Goal: Task Accomplishment & Management: Manage account settings

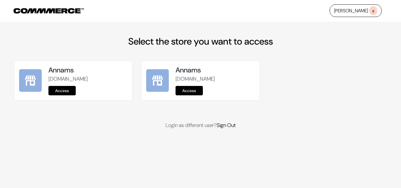
click at [56, 90] on link "Access" at bounding box center [61, 90] width 27 height 9
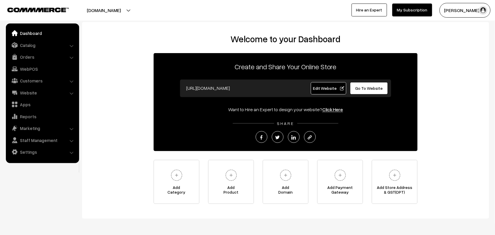
click at [31, 57] on link "Orders" at bounding box center [42, 57] width 70 height 11
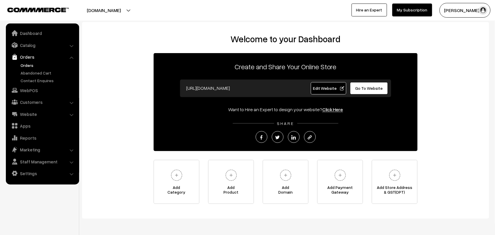
click at [30, 67] on link "Orders" at bounding box center [48, 65] width 58 height 6
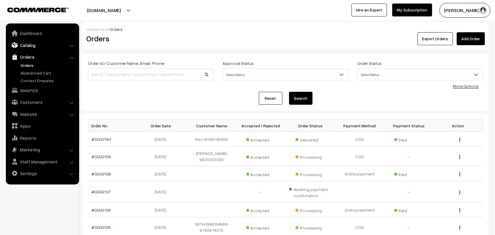
click at [34, 44] on link "Catalog" at bounding box center [42, 45] width 70 height 11
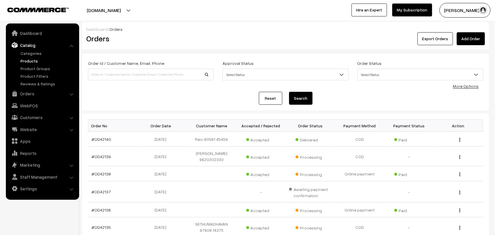
click at [32, 60] on link "Products" at bounding box center [48, 61] width 58 height 6
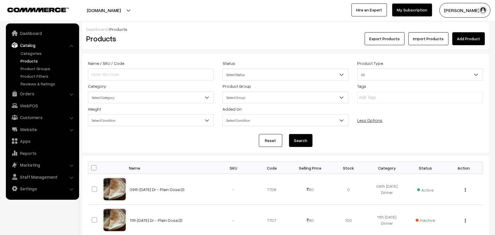
click at [469, 87] on div "Tags" at bounding box center [420, 92] width 135 height 21
click at [128, 103] on span "Select Category" at bounding box center [150, 97] width 125 height 10
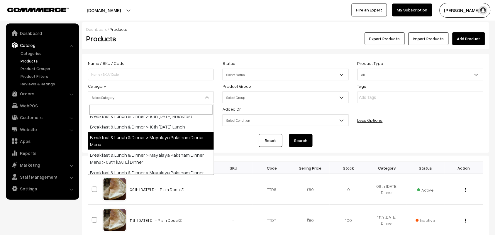
scroll to position [73, 0]
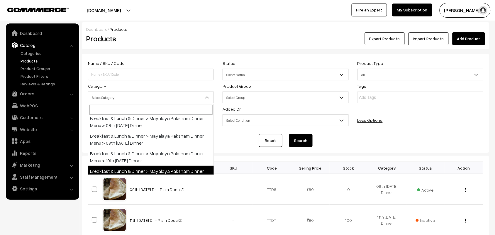
select select "104"
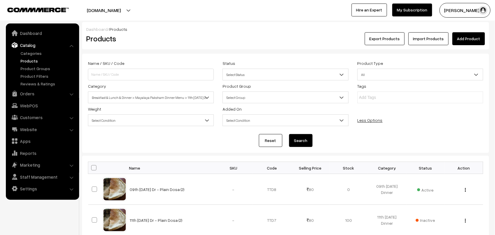
click at [304, 145] on button "Search" at bounding box center [300, 140] width 23 height 13
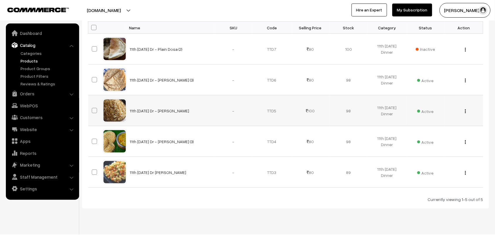
scroll to position [153, 0]
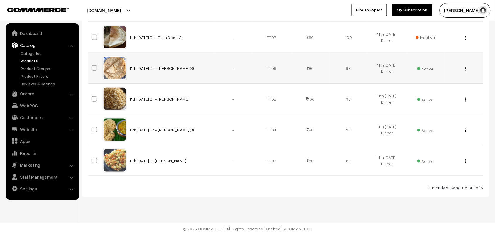
click at [464, 68] on div "View Edit Delete" at bounding box center [463, 68] width 31 height 6
click at [466, 67] on button "button" at bounding box center [465, 68] width 1 height 5
click at [439, 86] on link "Edit" at bounding box center [439, 89] width 50 height 13
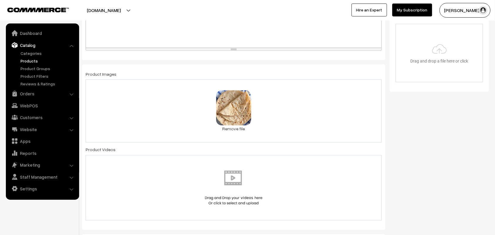
scroll to position [37, 0]
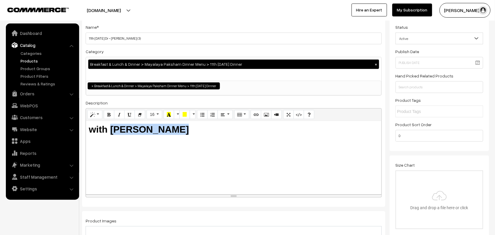
drag, startPoint x: 111, startPoint y: 128, endPoint x: 280, endPoint y: 150, distance: 170.2
click at [280, 150] on div "with Tomato Kuruma" at bounding box center [234, 157] width 296 height 73
copy b "with Aloo Kuruma"
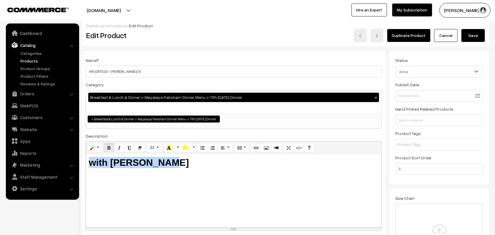
scroll to position [0, 0]
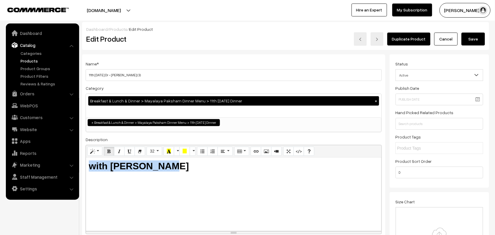
click at [473, 40] on button "Save" at bounding box center [473, 39] width 23 height 13
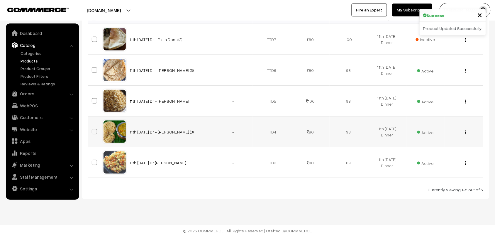
scroll to position [153, 0]
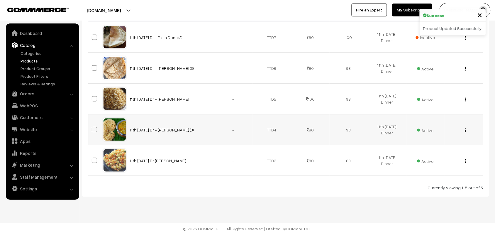
click at [466, 128] on button "button" at bounding box center [465, 130] width 1 height 5
click at [444, 148] on link "Edit" at bounding box center [439, 151] width 50 height 13
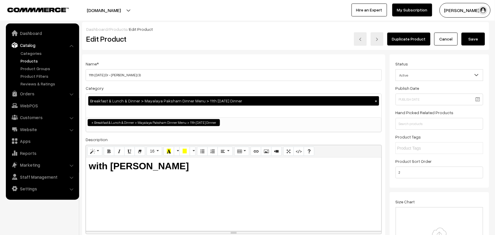
scroll to position [37, 0]
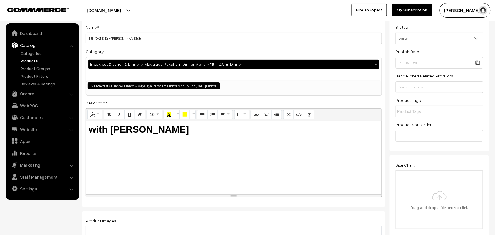
click at [97, 123] on div "with [PERSON_NAME]" at bounding box center [234, 157] width 296 height 73
paste div
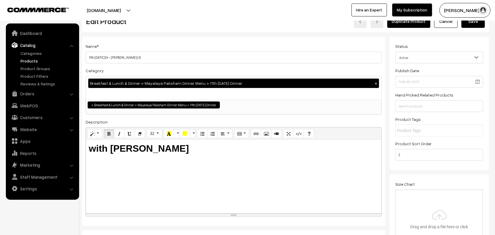
scroll to position [0, 0]
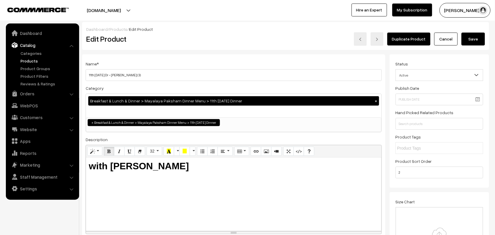
click at [465, 38] on button "Save" at bounding box center [473, 39] width 23 height 13
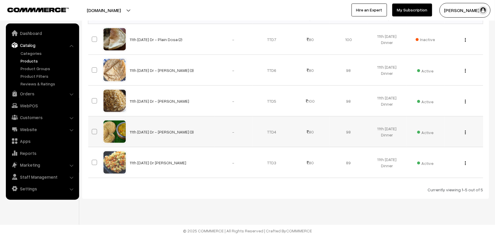
scroll to position [153, 0]
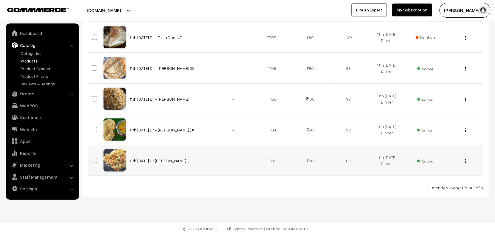
click at [467, 162] on div "View Edit Delete" at bounding box center [463, 160] width 31 height 6
click at [466, 161] on button "button" at bounding box center [465, 161] width 1 height 5
click at [424, 179] on link "Edit" at bounding box center [439, 182] width 50 height 13
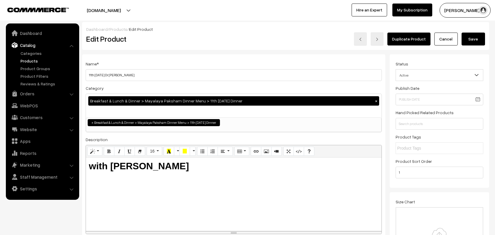
scroll to position [147, 0]
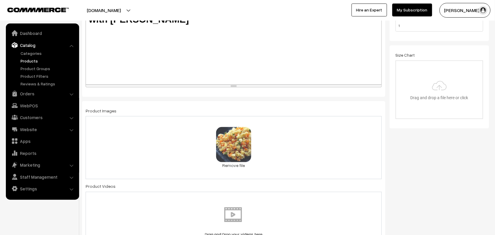
click at [185, 65] on div "with Tomato Kuruma" at bounding box center [234, 47] width 296 height 73
paste div
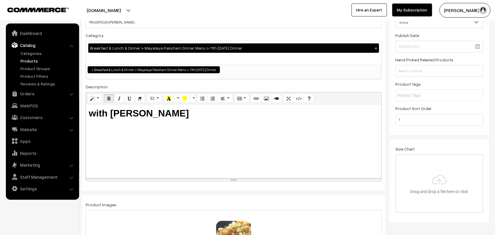
scroll to position [0, 0]
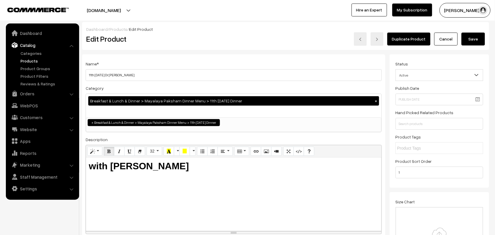
click at [480, 39] on button "Save" at bounding box center [473, 39] width 23 height 13
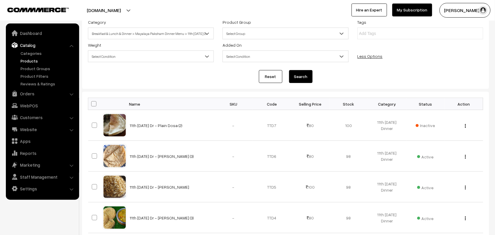
scroll to position [153, 0]
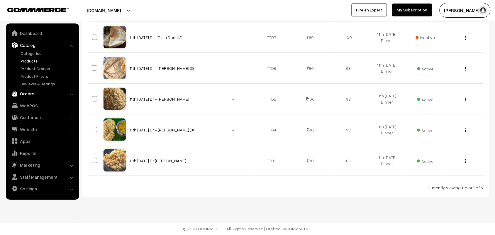
click at [32, 96] on link "Orders" at bounding box center [42, 93] width 70 height 11
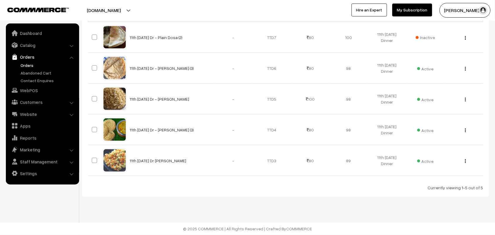
click at [28, 63] on link "Orders" at bounding box center [48, 65] width 58 height 6
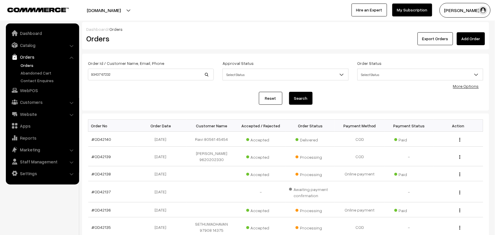
click at [100, 68] on div "Order Id / Customer Name, Email, Phone 93437 67232" at bounding box center [151, 70] width 126 height 21
click at [100, 75] on input "93437 67232" at bounding box center [151, 75] width 126 height 12
type input "9343767232"
click at [289, 92] on button "Search" at bounding box center [300, 98] width 23 height 13
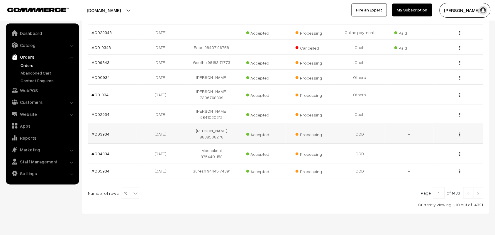
scroll to position [131, 0]
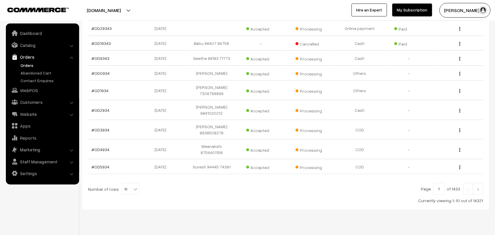
click at [126, 183] on span "10" at bounding box center [130, 189] width 17 height 12
select select "100"
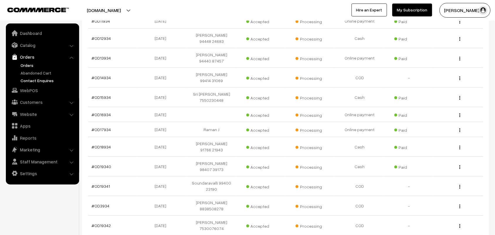
scroll to position [403, 0]
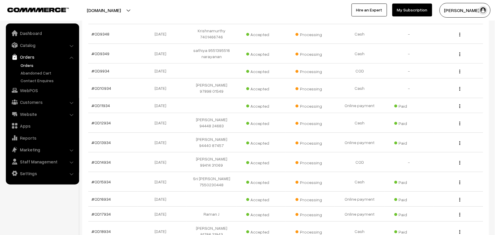
click at [31, 65] on link "Orders" at bounding box center [48, 65] width 58 height 6
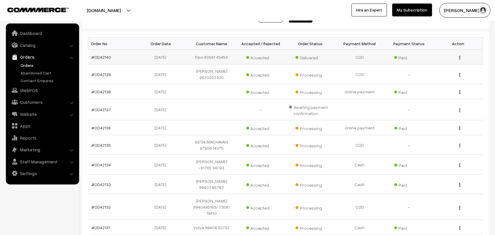
scroll to position [146, 0]
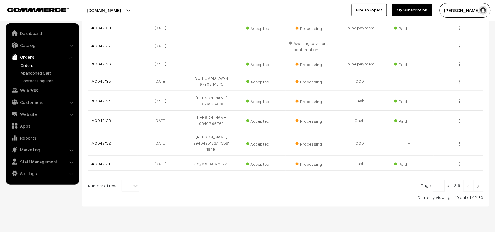
click at [133, 183] on b at bounding box center [136, 186] width 6 height 6
select select "90"
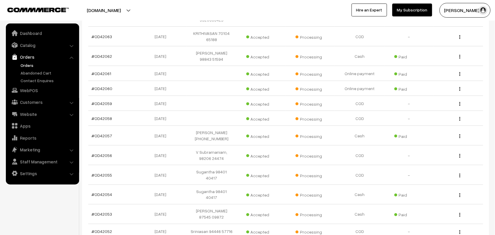
scroll to position [1487, 0]
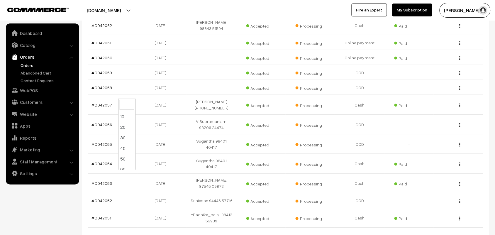
select select "100"
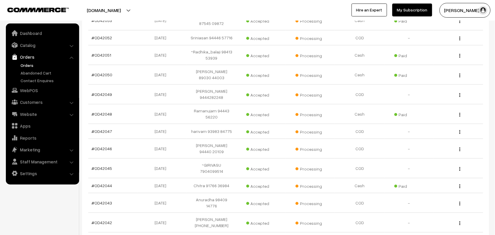
scroll to position [1651, 0]
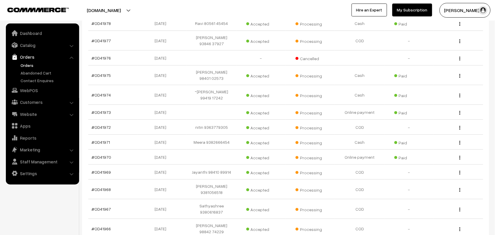
scroll to position [1173, 0]
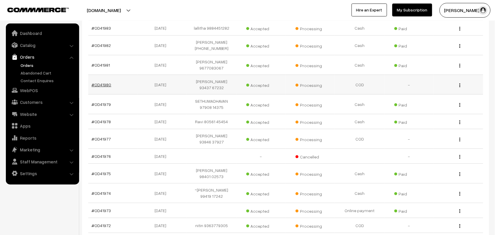
click at [107, 82] on link "#OD41980" at bounding box center [102, 84] width 20 height 5
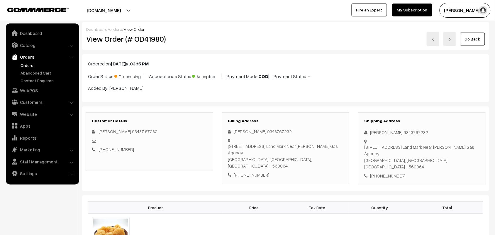
click at [29, 63] on link "Orders" at bounding box center [48, 65] width 58 height 6
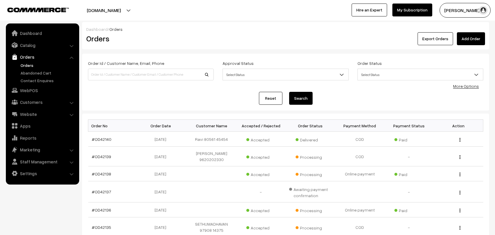
scroll to position [37, 0]
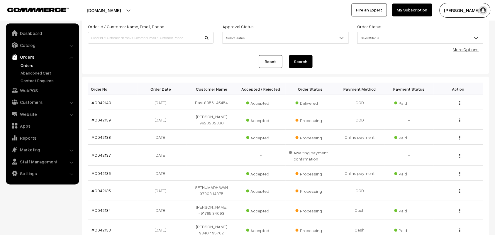
click at [25, 62] on link "Orders" at bounding box center [48, 65] width 58 height 6
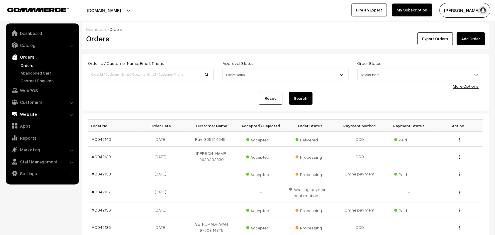
click at [29, 91] on link "WebPOS" at bounding box center [42, 90] width 70 height 11
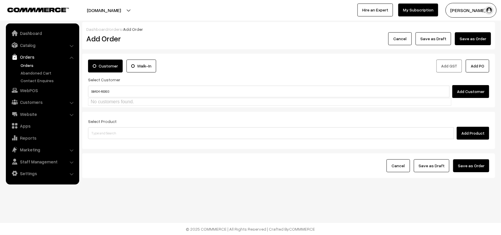
click at [100, 88] on input "98404 46993" at bounding box center [268, 92] width 361 height 12
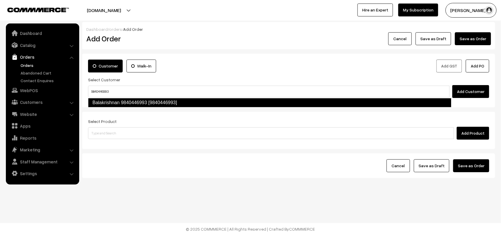
click at [119, 101] on link "Balakrishnan 9840446993 [9840446993]" at bounding box center [269, 102] width 363 height 9
type input "9840446993"
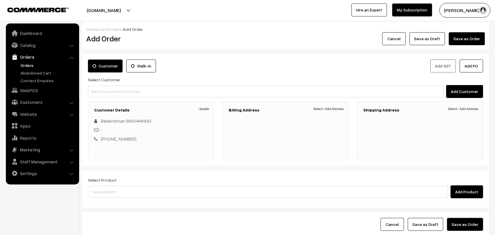
click at [373, 113] on div "Shipping Address Select / Add Address" at bounding box center [420, 130] width 126 height 59
click at [328, 109] on link "Select / Add Address" at bounding box center [329, 108] width 30 height 5
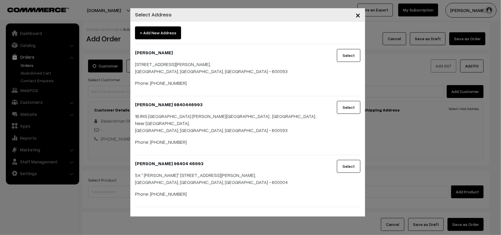
click at [350, 166] on button "Select" at bounding box center [348, 166] width 23 height 13
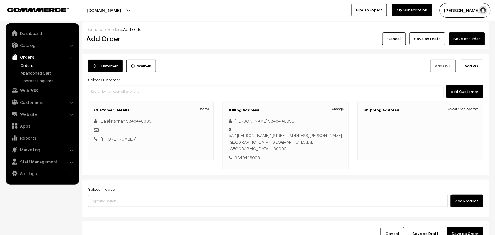
click at [460, 113] on div "Shipping Address Select / Add Address" at bounding box center [420, 130] width 126 height 59
click at [460, 106] on div "Shipping Address Select / Add Address" at bounding box center [420, 130] width 126 height 59
click at [458, 111] on link "Select / Add Address" at bounding box center [463, 108] width 30 height 5
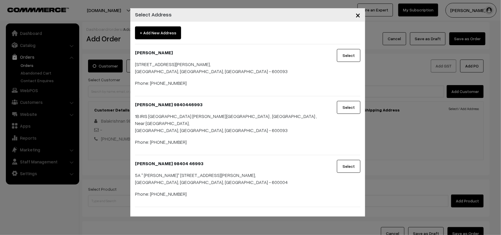
click at [344, 160] on button "Select" at bounding box center [348, 166] width 23 height 13
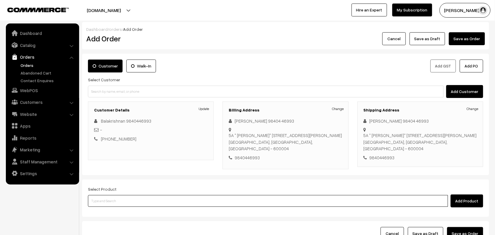
drag, startPoint x: 157, startPoint y: 191, endPoint x: 159, endPoint y: 185, distance: 6.0
click at [157, 195] on input at bounding box center [268, 201] width 360 height 12
type input "idly upp"
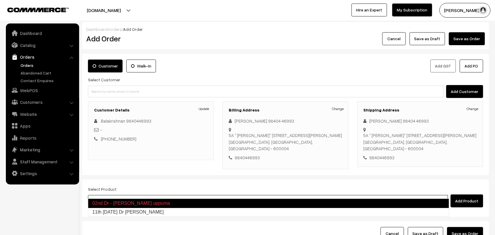
click at [141, 210] on link "11th [DATE] Dr [PERSON_NAME]" at bounding box center [268, 212] width 361 height 9
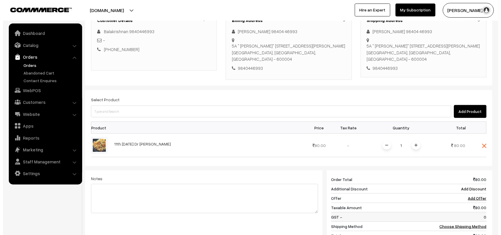
scroll to position [182, 0]
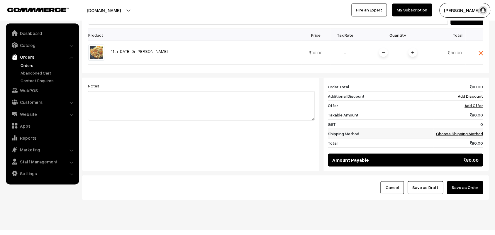
click at [442, 131] on link "Choose Shipping Method" at bounding box center [459, 133] width 47 height 5
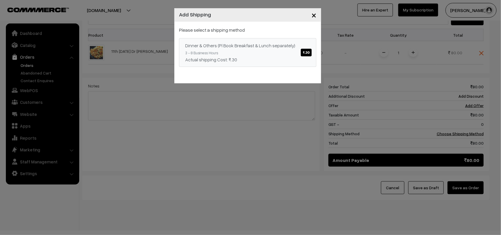
click at [282, 59] on div "Actual shipping Cost: ₹.30" at bounding box center [247, 59] width 125 height 7
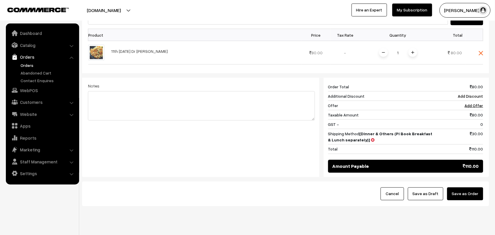
click at [456, 187] on button "Save as Order" at bounding box center [465, 193] width 36 height 13
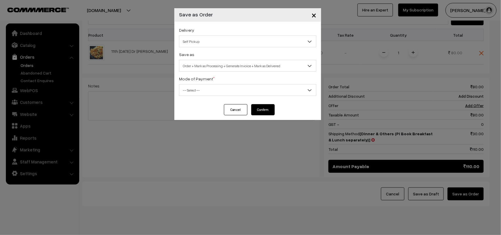
click at [204, 46] on span "Self Pickup" at bounding box center [247, 41] width 137 height 10
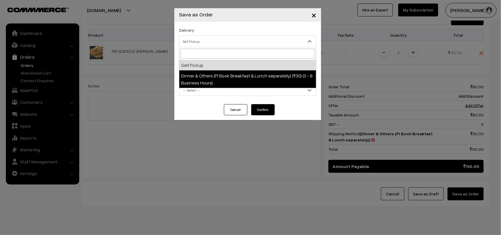
select select "DOP1"
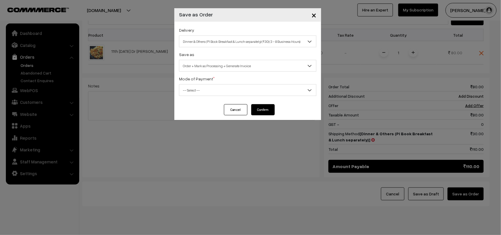
drag, startPoint x: 222, startPoint y: 64, endPoint x: 223, endPoint y: 68, distance: 4.8
click at [222, 63] on span "Order + Mark as Processing + Generate Invoice" at bounding box center [247, 66] width 137 height 10
click at [213, 69] on span "Order + Mark as Processing" at bounding box center [247, 66] width 137 height 10
click at [220, 106] on div "Cancel Confirm" at bounding box center [247, 112] width 147 height 16
click at [219, 61] on span "Order + Mark as Processing" at bounding box center [247, 66] width 137 height 10
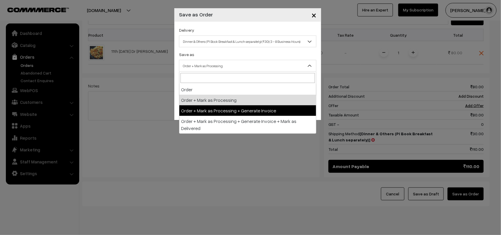
select select "3"
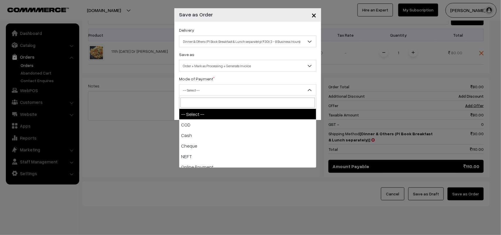
click at [207, 86] on span "-- Select --" at bounding box center [247, 90] width 137 height 10
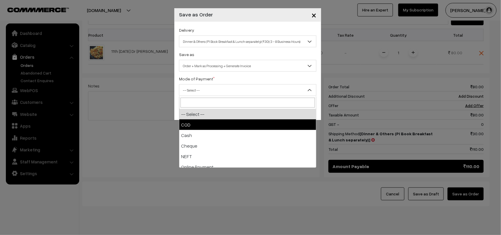
drag, startPoint x: 200, startPoint y: 117, endPoint x: 200, endPoint y: 122, distance: 4.7
select select "1"
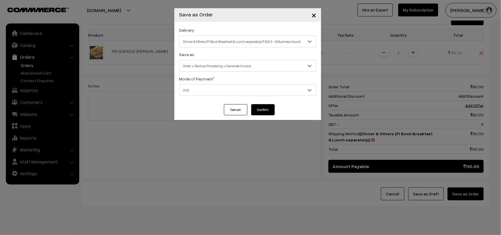
click at [266, 109] on button "Confirm" at bounding box center [262, 109] width 23 height 11
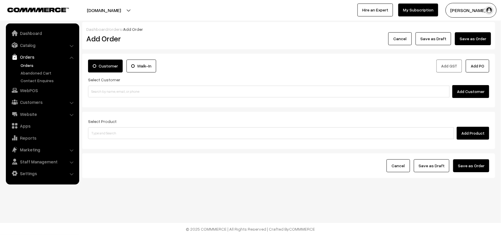
click at [24, 62] on link "Orders" at bounding box center [48, 65] width 58 height 6
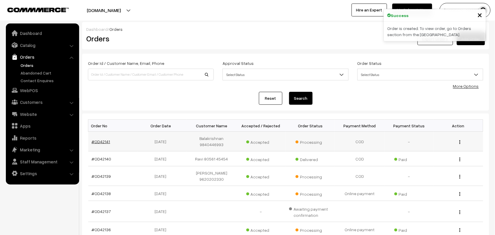
click at [106, 143] on link "#OD42141" at bounding box center [101, 141] width 18 height 5
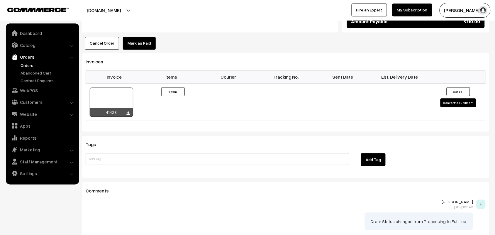
scroll to position [400, 0]
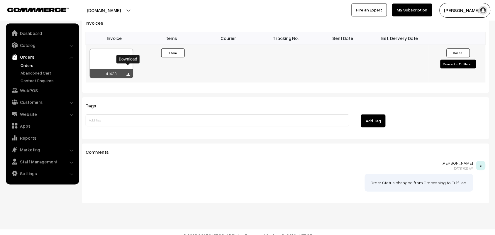
click at [127, 73] on icon at bounding box center [129, 75] width 4 height 4
click at [34, 89] on link "WebPOS" at bounding box center [42, 90] width 70 height 11
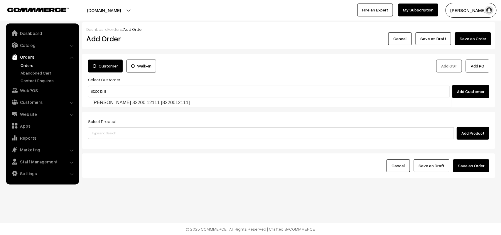
type input "82200 12111"
click at [101, 109] on form "Customer Walk-In Add GST Add PO Select Customer Add Customer Select Product Add…" at bounding box center [288, 116] width 413 height 124
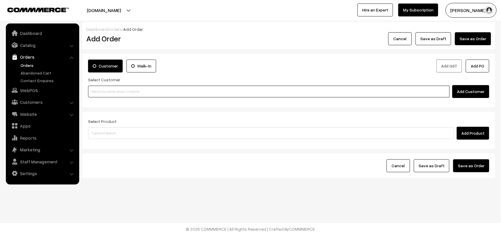
click at [106, 96] on input at bounding box center [268, 92] width 361 height 12
paste input "82200 12111"
click at [102, 101] on link "Aiswarya 82200 12111 [8220012111]" at bounding box center [269, 102] width 362 height 9
type input "82200 12111"
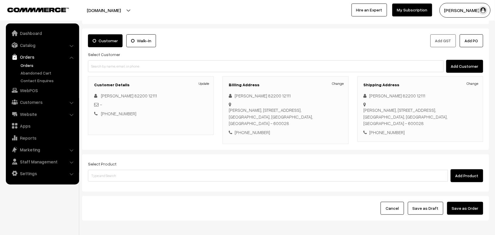
scroll to position [37, 0]
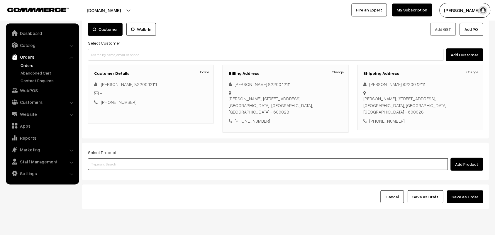
click at [115, 164] on input at bounding box center [268, 164] width 360 height 12
type input "idly uppu"
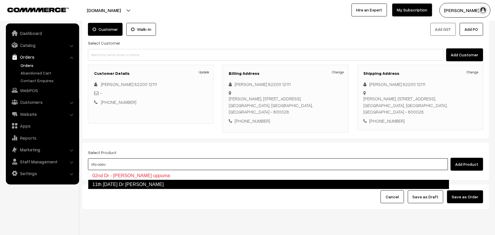
click at [132, 188] on link "11th Thursday Dr Idly Uppuma" at bounding box center [268, 184] width 361 height 9
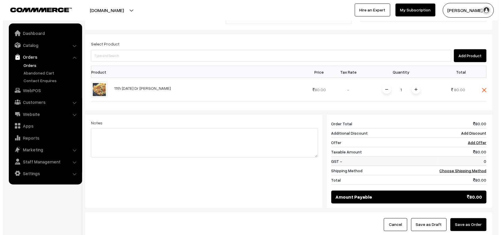
scroll to position [147, 0]
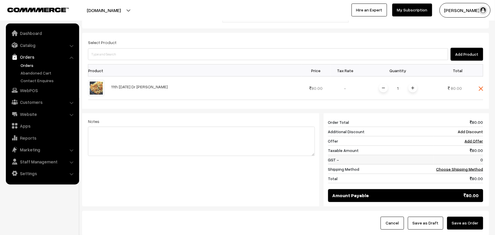
click at [464, 163] on td "0" at bounding box center [459, 159] width 50 height 9
click at [463, 171] on link "Choose Shipping Method" at bounding box center [459, 169] width 47 height 5
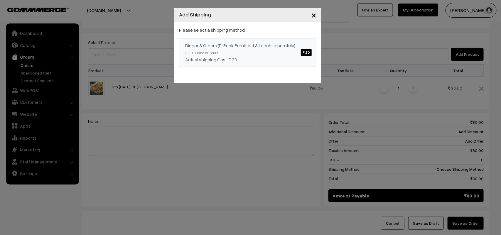
click at [277, 52] on link "Dinner & Others (Pl Book Breakfast & Lunch separately) ₹.30 3 - 8 Business Hour…" at bounding box center [247, 52] width 137 height 29
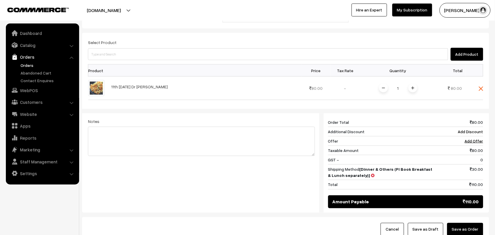
click at [459, 232] on button "Save as Order" at bounding box center [465, 229] width 36 height 13
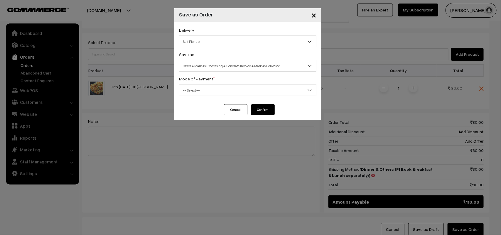
click at [218, 53] on div "Save as Order Order + Mark as Processing Order + Mark as Processing + Generate …" at bounding box center [247, 61] width 137 height 21
click at [215, 45] on span "Self Pickup" at bounding box center [247, 41] width 137 height 10
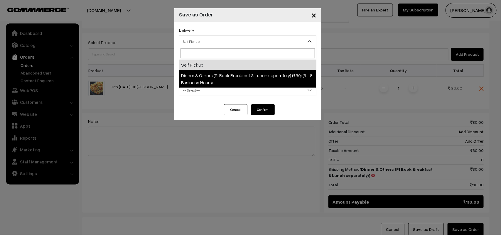
select select "DOP1"
select select "3"
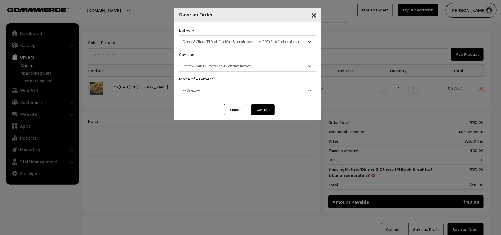
click at [214, 68] on span "Order + Mark as Processing + Generate Invoice" at bounding box center [247, 66] width 137 height 10
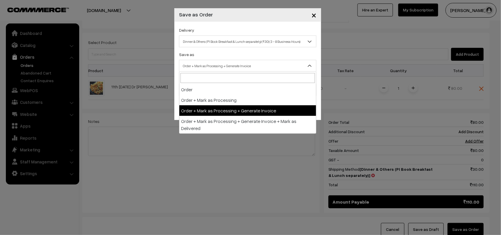
drag, startPoint x: 222, startPoint y: 108, endPoint x: 208, endPoint y: 96, distance: 18.5
click at [207, 95] on span "-- Select --" at bounding box center [247, 90] width 137 height 10
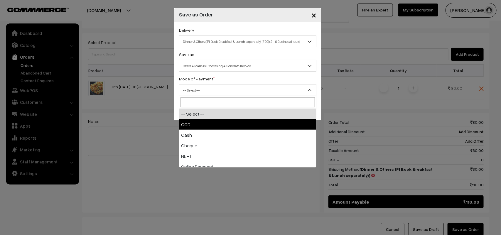
select select "1"
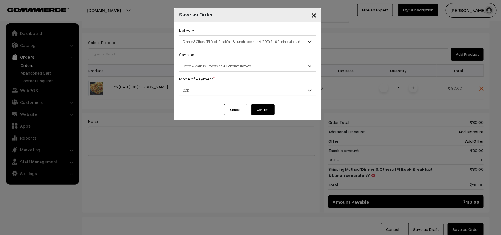
click at [263, 110] on button "Confirm" at bounding box center [262, 109] width 23 height 11
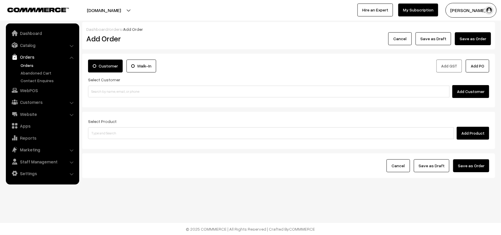
click at [27, 62] on link "Orders" at bounding box center [48, 65] width 58 height 6
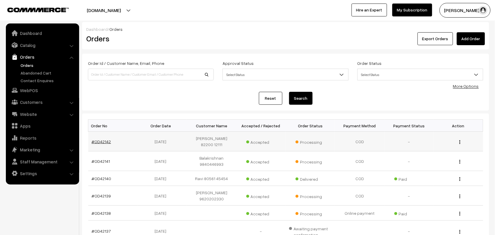
click at [98, 139] on link "#OD42142" at bounding box center [101, 141] width 19 height 5
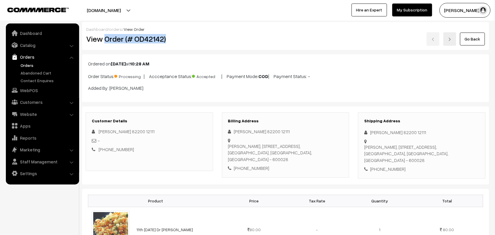
drag, startPoint x: 106, startPoint y: 37, endPoint x: 169, endPoint y: 34, distance: 63.1
click at [169, 34] on div "View Order (# OD42142)" at bounding box center [150, 38] width 136 height 13
copy h2 "Order (# OD42142)"
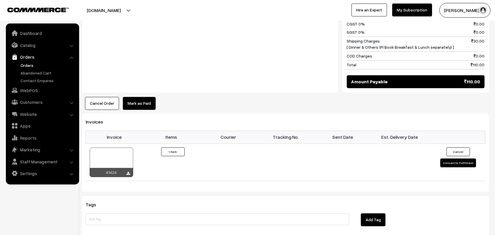
scroll to position [330, 0]
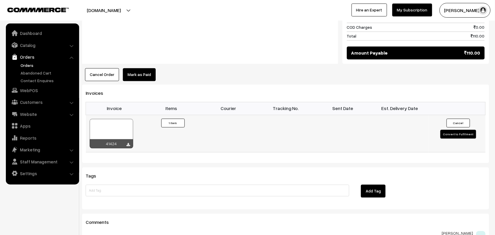
click at [131, 141] on div "41424" at bounding box center [111, 143] width 43 height 9
click at [130, 139] on div "41424" at bounding box center [111, 143] width 43 height 9
click at [129, 143] on icon at bounding box center [129, 145] width 4 height 4
click at [27, 92] on link "WebPOS" at bounding box center [42, 90] width 70 height 11
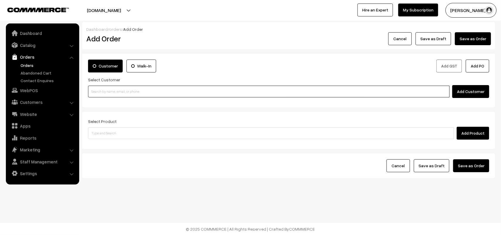
click at [111, 91] on input at bounding box center [268, 92] width 361 height 12
paste input "99430 25778"
click at [102, 90] on input "99430 25778" at bounding box center [268, 92] width 361 height 12
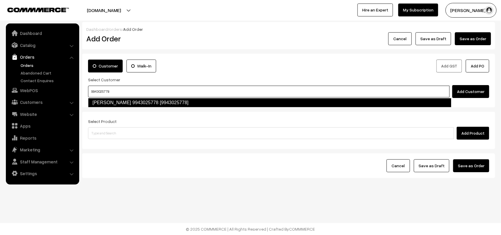
click at [110, 101] on link "[PERSON_NAME] 9943025778 [9943025778]" at bounding box center [269, 102] width 363 height 9
type input "9943025778"
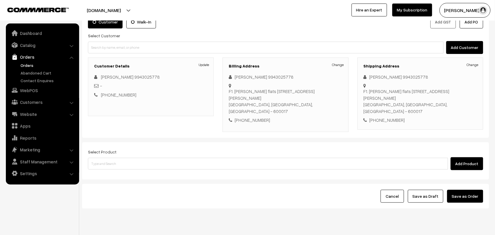
scroll to position [45, 0]
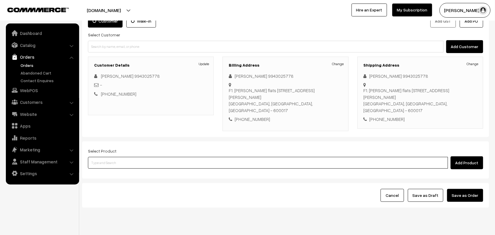
click at [127, 157] on input at bounding box center [268, 163] width 360 height 12
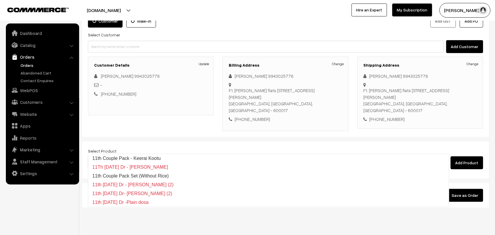
type input "11th thu"
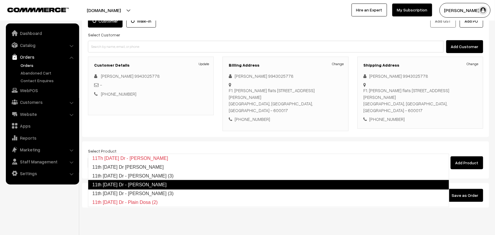
click at [131, 192] on link "11th [DATE] Dr - [PERSON_NAME] (3)" at bounding box center [268, 193] width 361 height 9
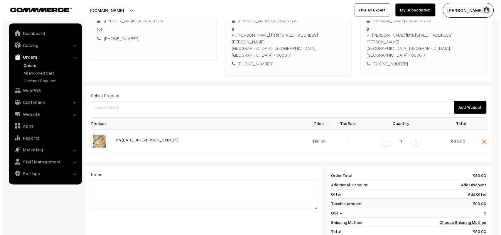
scroll to position [140, 0]
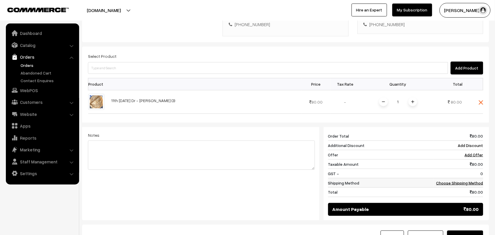
click at [463, 180] on link "Choose Shipping Method" at bounding box center [459, 182] width 47 height 5
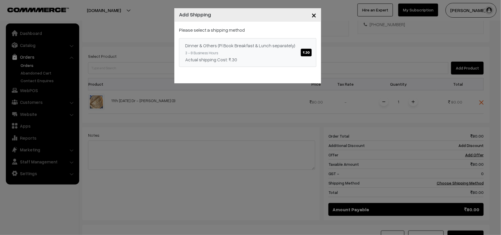
click at [289, 53] on link "Dinner & Others (Pl Book Breakfast & Lunch separately) ₹.30 3 - 8 Business Hour…" at bounding box center [247, 52] width 137 height 29
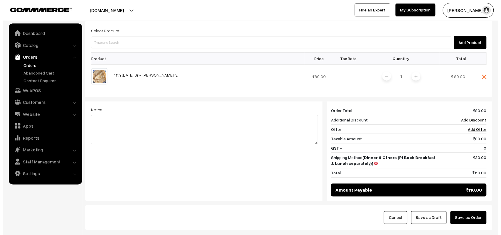
scroll to position [188, 0]
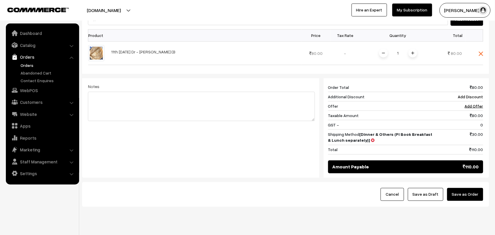
click at [456, 188] on button "Save as Order" at bounding box center [465, 194] width 36 height 13
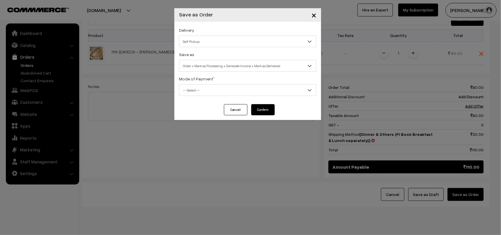
click at [192, 31] on label "Delivery" at bounding box center [186, 30] width 15 height 6
click at [199, 39] on span "Self Pickup" at bounding box center [247, 41] width 137 height 10
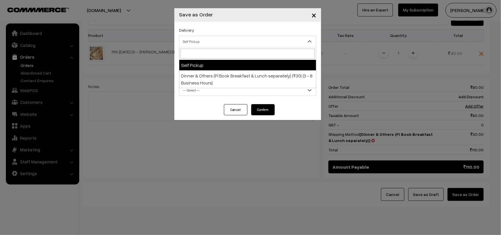
select select "DOP1"
select select "3"
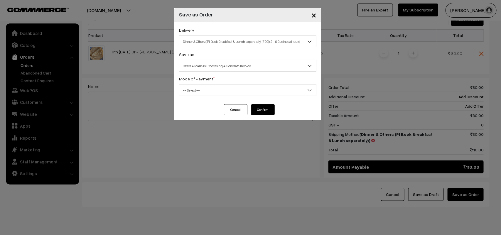
click at [216, 62] on span "Order + Mark as Processing + Generate Invoice" at bounding box center [247, 66] width 137 height 10
click at [200, 92] on span "-- Select --" at bounding box center [247, 90] width 137 height 10
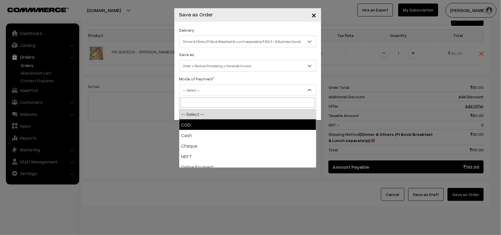
select select "1"
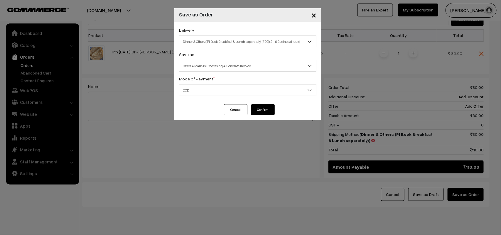
click at [270, 110] on button "Confirm" at bounding box center [262, 109] width 23 height 11
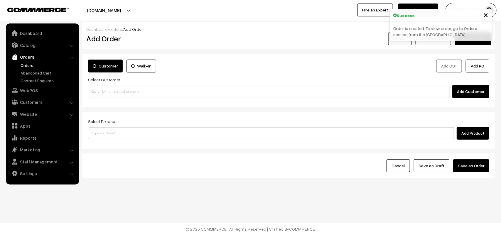
click at [31, 65] on link "Orders" at bounding box center [48, 65] width 58 height 6
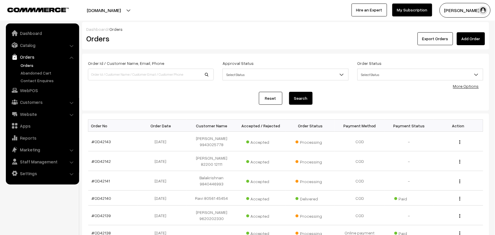
click at [25, 69] on ul "Orders" at bounding box center [42, 72] width 70 height 21
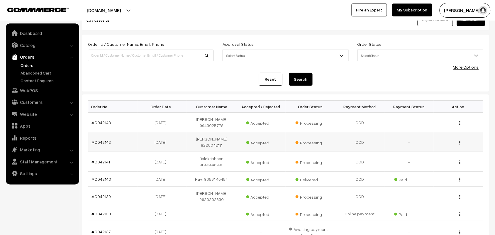
scroll to position [37, 0]
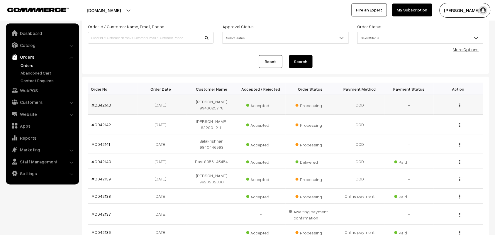
click at [106, 104] on link "#OD42143" at bounding box center [101, 104] width 19 height 5
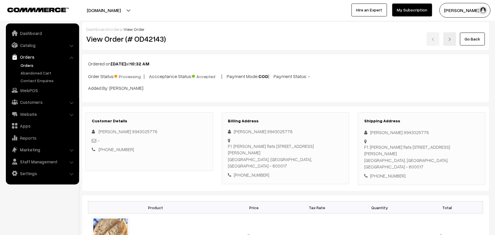
click at [107, 38] on h2 "View Order (# OD42143)" at bounding box center [149, 38] width 127 height 9
drag, startPoint x: 105, startPoint y: 40, endPoint x: 163, endPoint y: 40, distance: 58.4
click at [163, 40] on h2 "View Order (# OD42143)" at bounding box center [149, 38] width 127 height 9
copy h2 "Order (# OD42143"
click at [177, 40] on h2 "View Order (# OD42143)" at bounding box center [149, 38] width 127 height 9
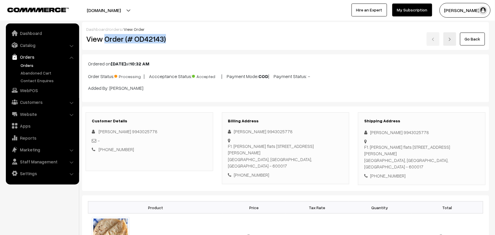
copy h2 "Order (# OD42143)"
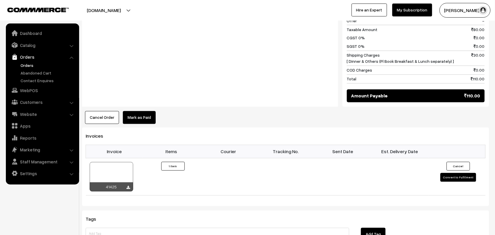
scroll to position [400, 0]
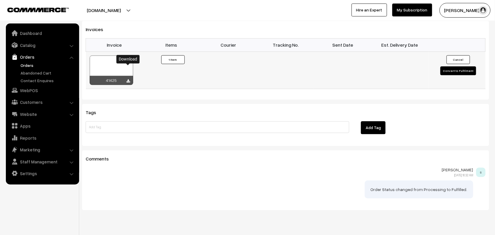
click at [128, 79] on icon at bounding box center [129, 81] width 4 height 4
click at [40, 91] on link "WebPOS" at bounding box center [42, 90] width 70 height 11
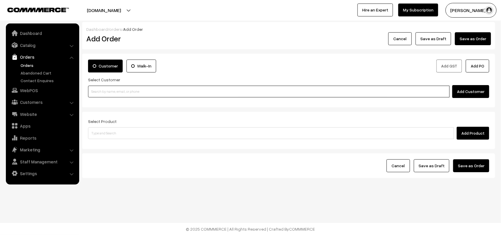
paste input "97013 85004"
click at [111, 91] on input at bounding box center [268, 92] width 361 height 12
click at [101, 89] on input "97013 85004" at bounding box center [268, 92] width 361 height 12
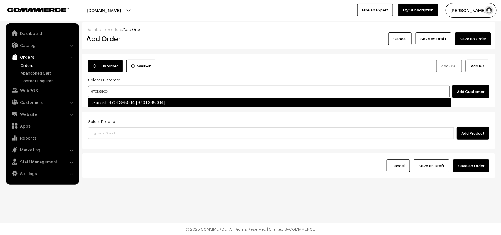
click at [121, 104] on link "Suresh 9701385004 [9701385004]" at bounding box center [269, 102] width 363 height 9
type input "9701385004"
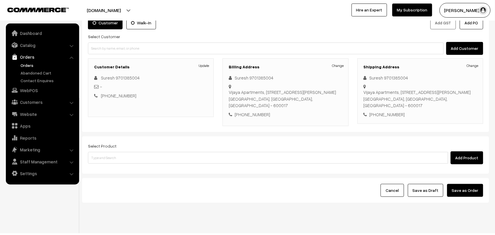
scroll to position [55, 0]
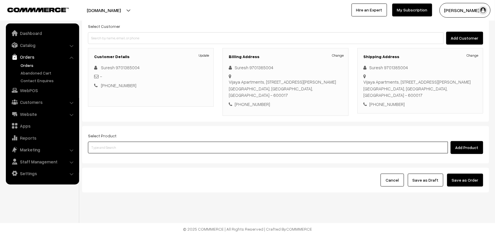
click at [112, 147] on input at bounding box center [268, 148] width 360 height 12
type input "11th thu"
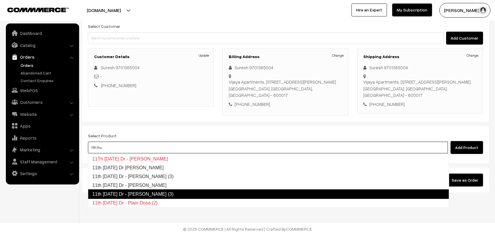
click at [149, 190] on link "11th Thursday Dr - Chappathi (3)" at bounding box center [268, 193] width 361 height 9
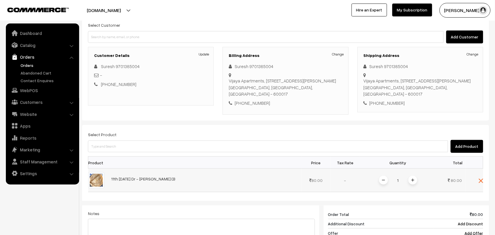
click at [410, 180] on span at bounding box center [413, 180] width 9 height 9
click at [415, 181] on div "Dashboard / orders / Add Order Add Order Cancel Save as Draft Save as Order Sav…" at bounding box center [285, 147] width 407 height 360
click at [414, 182] on img at bounding box center [412, 180] width 3 height 3
click at [133, 140] on div "Add Product" at bounding box center [285, 146] width 395 height 13
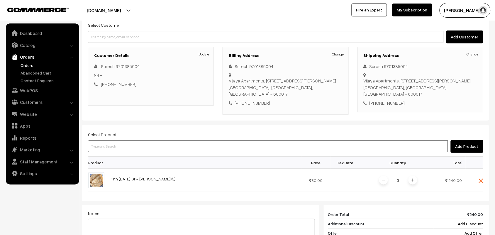
drag, startPoint x: 146, startPoint y: 145, endPoint x: 146, endPoint y: 140, distance: 5.3
click at [146, 145] on input at bounding box center [268, 146] width 360 height 12
type input "wheat id"
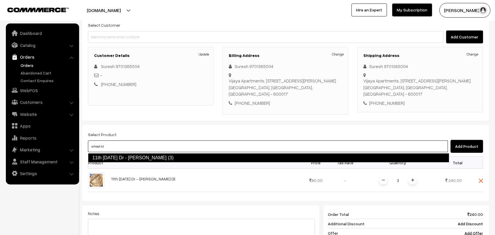
click at [142, 155] on body "Thank you for showing interest. Our team will call you shortly. Close annamfood…" at bounding box center [247, 157] width 495 height 425
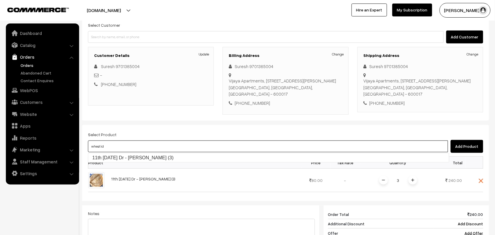
click at [143, 156] on link "11th [DATE] Dr - [PERSON_NAME] (3)" at bounding box center [268, 157] width 361 height 9
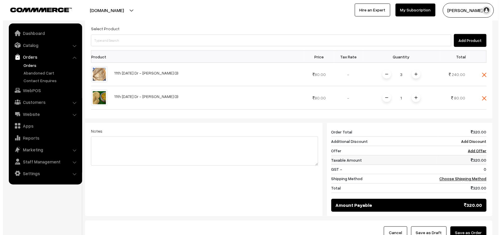
scroll to position [165, 0]
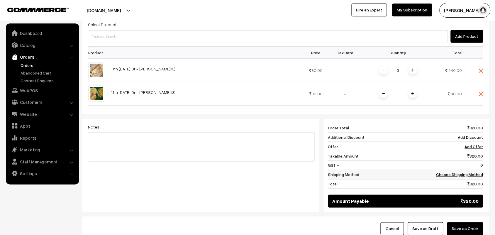
click at [468, 177] on link "Choose Shipping Method" at bounding box center [459, 174] width 47 height 5
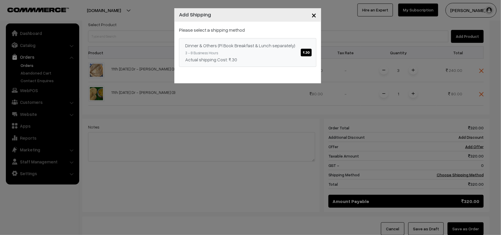
click at [272, 51] on link "Dinner & Others (Pl Book Breakfast & Lunch separately) ₹.30 3 - 8 Business Hour…" at bounding box center [247, 52] width 137 height 29
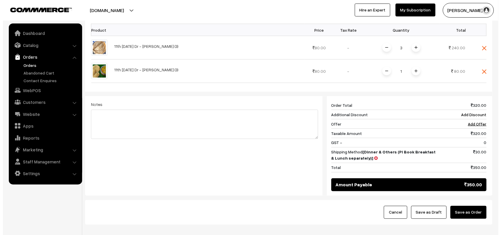
scroll to position [221, 0]
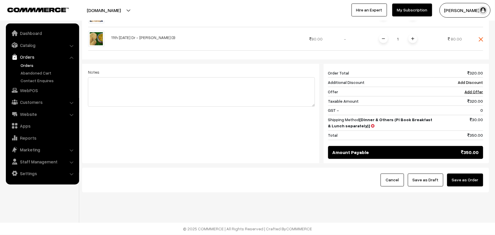
click at [455, 177] on button "Save as Order" at bounding box center [465, 180] width 36 height 13
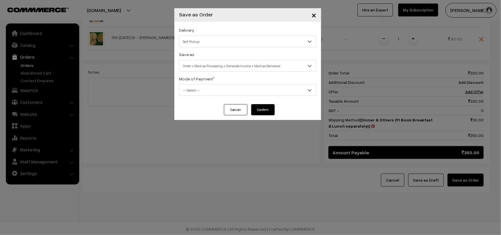
click at [226, 44] on span "Self Pickup" at bounding box center [247, 41] width 137 height 10
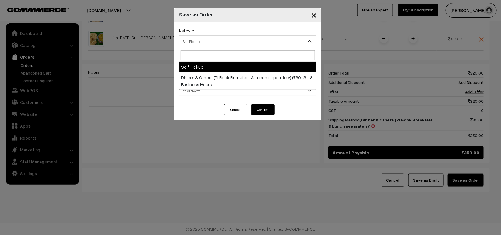
select select "DOP1"
select select "3"
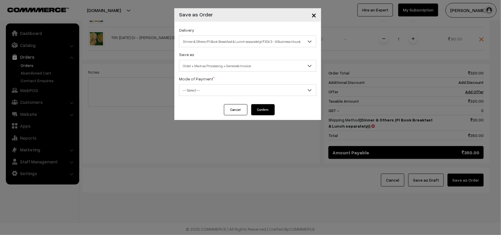
click at [222, 65] on span "Order + Mark as Processing + Generate Invoice" at bounding box center [247, 66] width 137 height 10
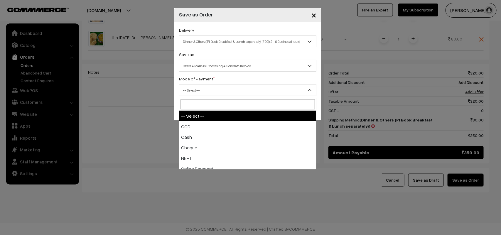
click at [197, 90] on span "-- Select --" at bounding box center [247, 90] width 137 height 10
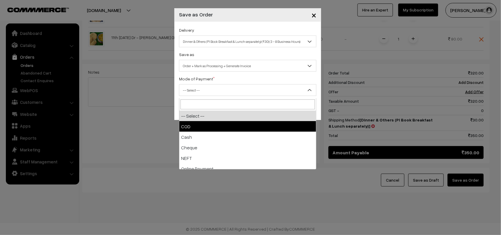
drag, startPoint x: 195, startPoint y: 122, endPoint x: 232, endPoint y: 123, distance: 36.4
select select "1"
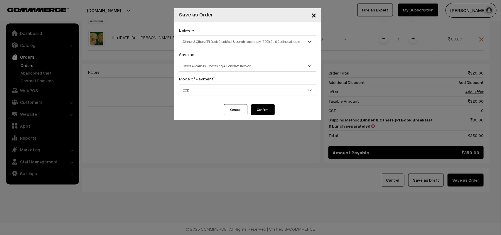
click at [259, 110] on button "Confirm" at bounding box center [262, 109] width 23 height 11
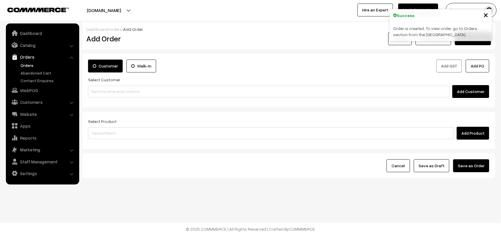
click at [30, 63] on link "Orders" at bounding box center [48, 65] width 58 height 6
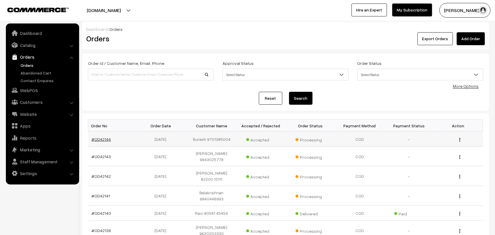
click at [103, 140] on link "#OD42144" at bounding box center [101, 139] width 19 height 5
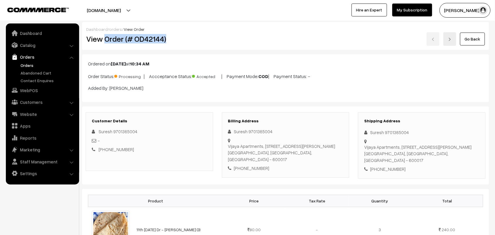
click at [199, 41] on h2 "View Order (# OD42144)" at bounding box center [149, 38] width 127 height 9
copy h2 "Order (# OD42144)"
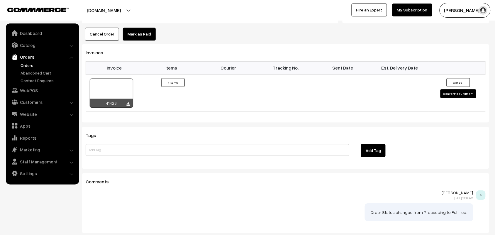
scroll to position [417, 0]
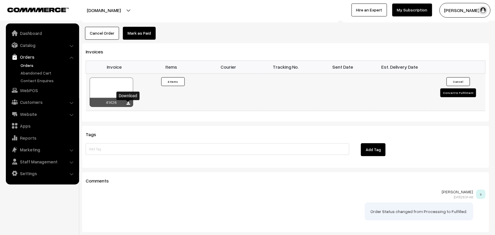
click at [128, 103] on icon at bounding box center [129, 103] width 4 height 4
click at [22, 64] on link "Orders" at bounding box center [48, 65] width 58 height 6
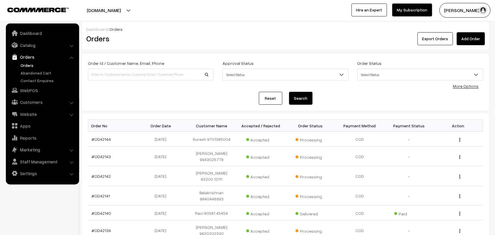
click at [22, 59] on link "Orders" at bounding box center [42, 57] width 70 height 11
click at [26, 64] on link "Orders" at bounding box center [48, 65] width 58 height 6
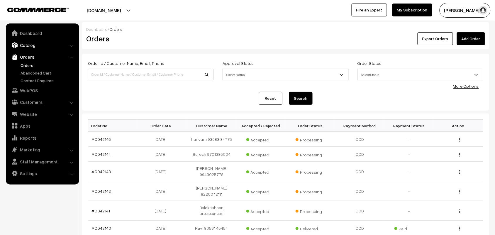
click at [33, 46] on link "Catalog" at bounding box center [42, 45] width 70 height 11
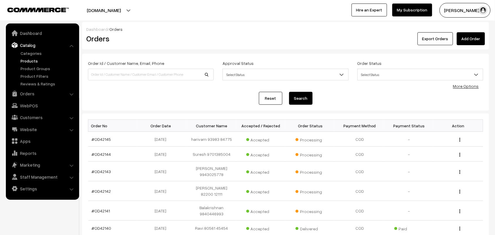
click at [31, 60] on link "Products" at bounding box center [48, 61] width 58 height 6
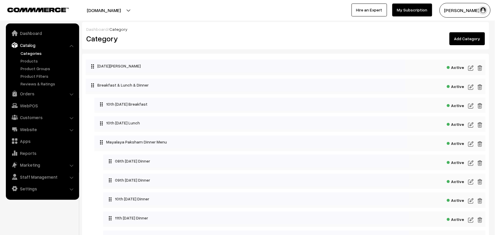
click at [469, 106] on img at bounding box center [470, 105] width 5 height 7
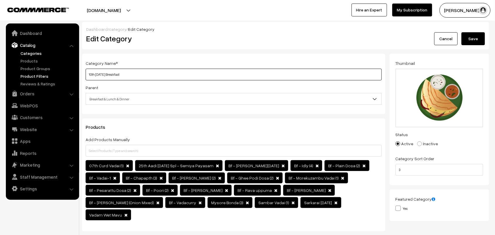
drag, startPoint x: 0, startPoint y: 0, endPoint x: 58, endPoint y: 74, distance: 93.8
click at [87, 75] on input "11th [DATE] Breakfast" at bounding box center [234, 75] width 296 height 12
type input "11th [DATE] Breakfast"
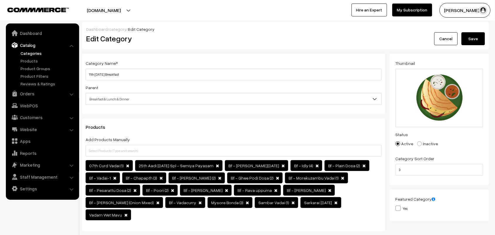
click at [469, 37] on button "Save" at bounding box center [473, 38] width 23 height 13
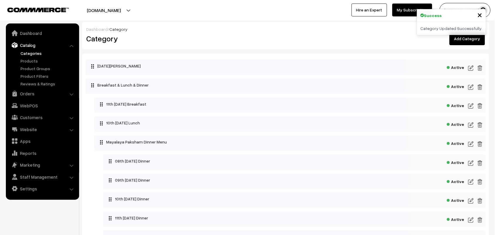
click at [471, 121] on img at bounding box center [470, 124] width 5 height 7
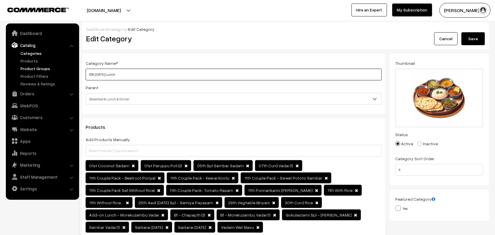
drag, startPoint x: 115, startPoint y: 75, endPoint x: 49, endPoint y: 65, distance: 67.3
paste input "1th Friday"
click at [122, 75] on input "10th Wednesday Lunch" at bounding box center [234, 75] width 296 height 12
drag, startPoint x: 113, startPoint y: 74, endPoint x: 42, endPoint y: 59, distance: 72.5
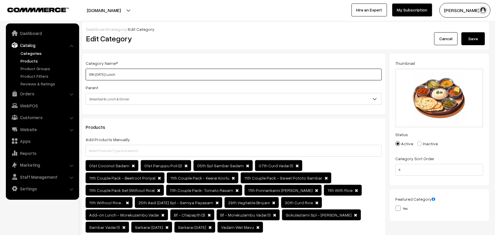
paste input "1th Fri"
type input "11th Friday Lunch"
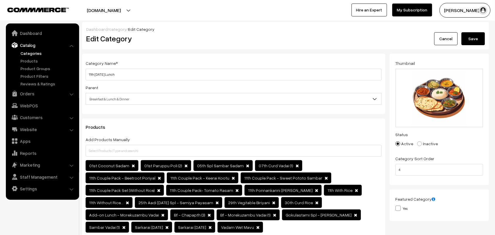
click at [473, 36] on button "Save" at bounding box center [473, 38] width 23 height 13
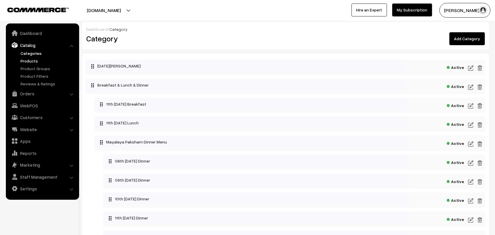
click at [33, 62] on link "Products" at bounding box center [48, 61] width 58 height 6
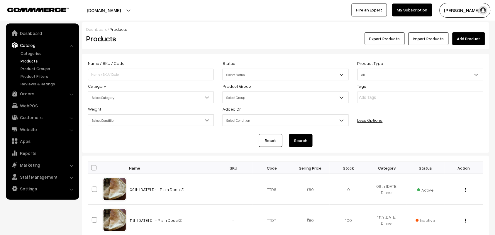
click at [141, 92] on span "Select Category" at bounding box center [151, 97] width 126 height 12
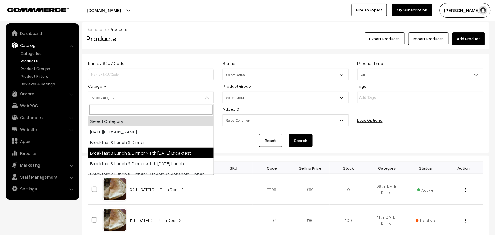
select select "91"
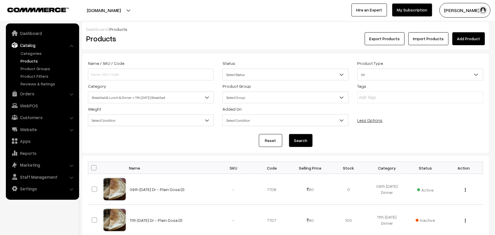
click at [304, 141] on button "Search" at bounding box center [300, 140] width 23 height 13
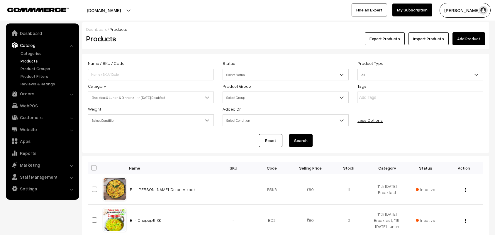
scroll to position [322, 0]
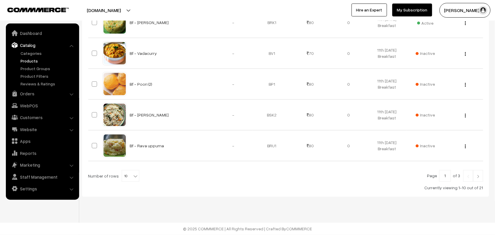
click at [133, 177] on b at bounding box center [136, 176] width 6 height 6
select select "100"
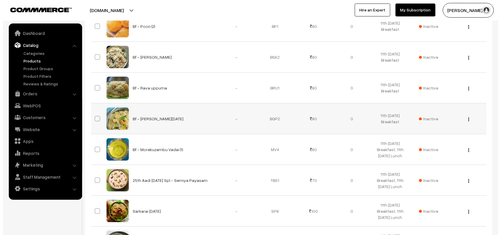
scroll to position [390, 0]
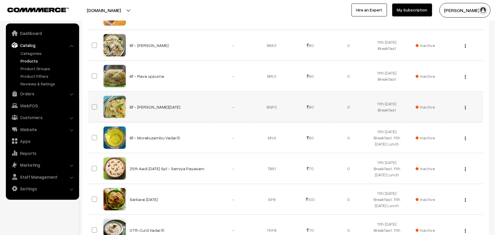
click at [426, 106] on span "Inactive" at bounding box center [425, 107] width 19 height 6
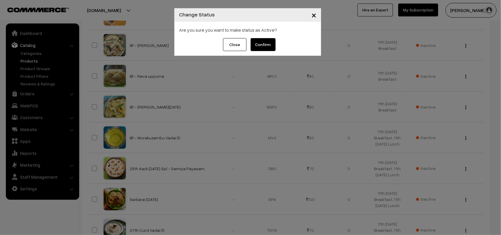
click at [260, 40] on button "Confirm" at bounding box center [262, 44] width 25 height 13
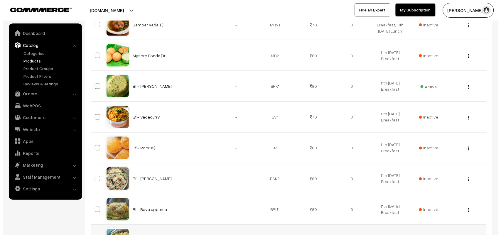
scroll to position [244, 0]
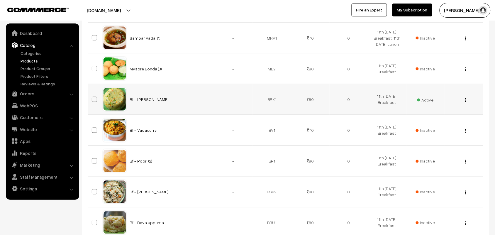
click at [425, 100] on span "Active" at bounding box center [425, 100] width 16 height 8
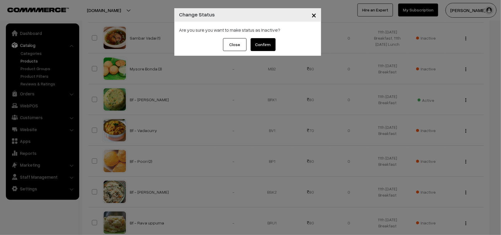
click at [264, 43] on button "Confirm" at bounding box center [262, 44] width 25 height 13
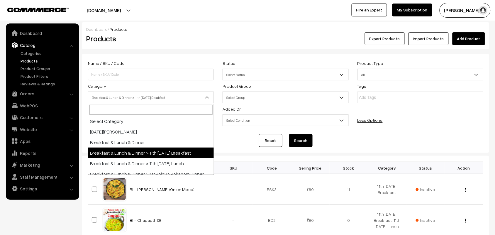
click at [153, 99] on span "Breakfast & Lunch & Dinner > 11th [DATE] Breakfast" at bounding box center [150, 97] width 125 height 10
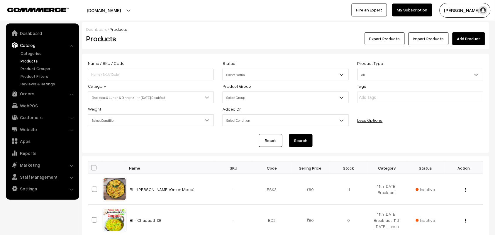
click at [94, 170] on span at bounding box center [93, 167] width 5 height 5
click at [92, 170] on input "checkbox" at bounding box center [90, 168] width 4 height 4
checkbox input "true"
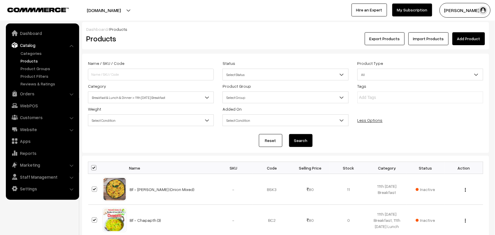
checkbox input "true"
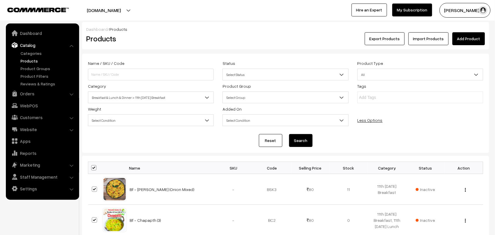
checkbox input "true"
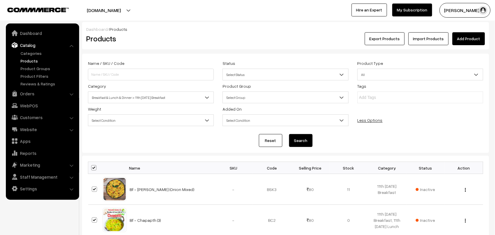
checkbox input "true"
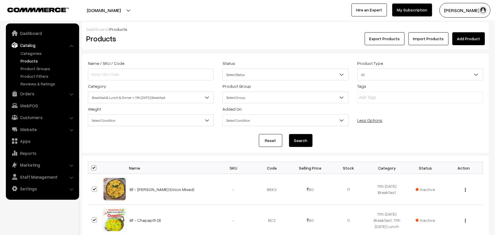
checkbox input "true"
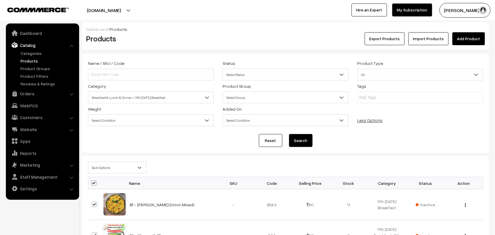
click at [99, 170] on span "Bulk Options" at bounding box center [117, 167] width 58 height 10
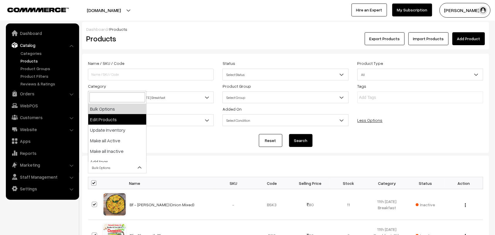
select select "editProduct"
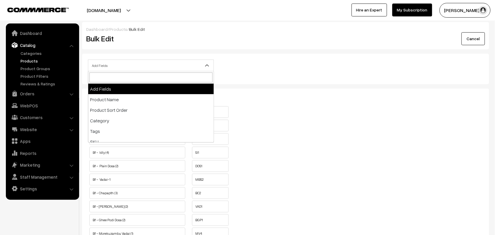
click at [151, 64] on span "Add Fields" at bounding box center [150, 65] width 125 height 10
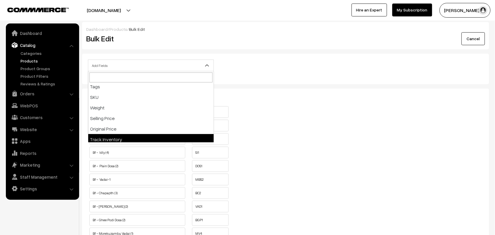
scroll to position [110, 0]
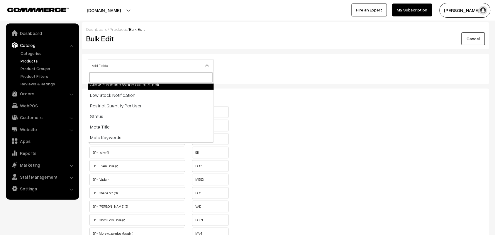
select select "allow-purchase"
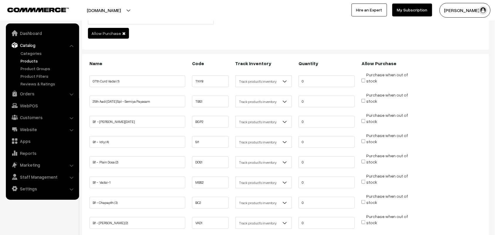
scroll to position [110, 0]
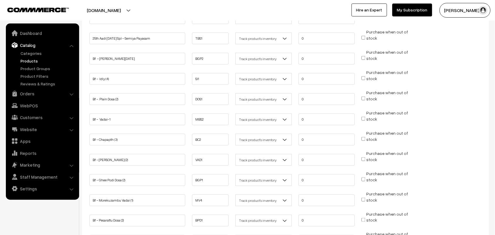
click at [364, 57] on input "Purchase when out of stock" at bounding box center [364, 58] width 4 height 4
checkbox input "true"
click at [364, 77] on input "Purchase when out of stock" at bounding box center [364, 78] width 4 height 4
checkbox input "true"
click at [365, 97] on input "Purchase when out of stock" at bounding box center [364, 98] width 4 height 4
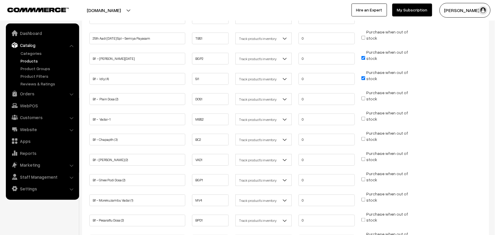
checkbox input "true"
click at [365, 157] on input "Purchase when out of stock" at bounding box center [364, 159] width 4 height 4
checkbox input "true"
click at [365, 177] on input "Purchase when out of stock" at bounding box center [364, 179] width 4 height 4
checkbox input "true"
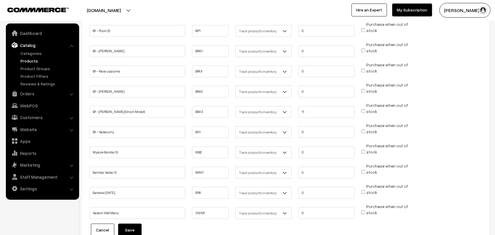
scroll to position [367, 0]
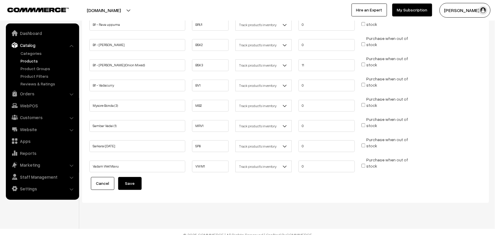
click at [138, 177] on button "Save" at bounding box center [129, 183] width 23 height 13
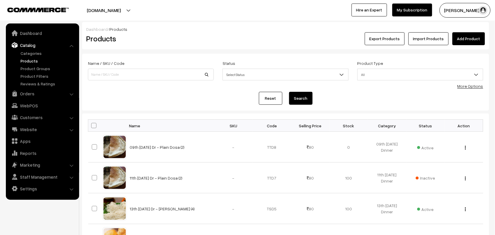
click at [476, 84] on link "More Options" at bounding box center [470, 86] width 26 height 5
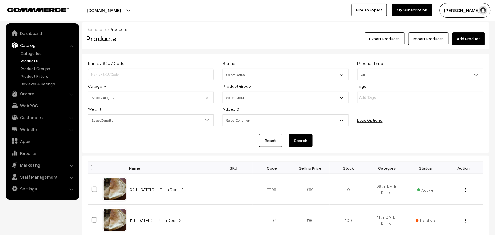
click at [122, 105] on div "Name / SKU / Code Status Select Status Active Inactive Select Status Product Ty…" at bounding box center [286, 94] width 404 height 69
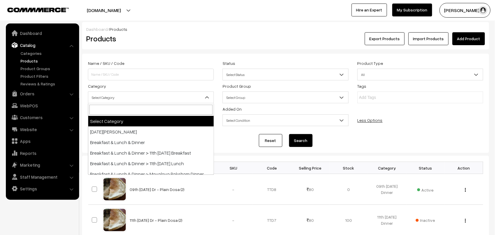
click at [127, 98] on span "Select Category" at bounding box center [150, 97] width 125 height 10
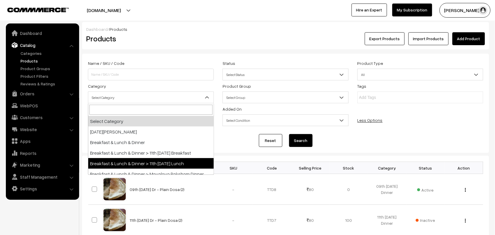
select select "95"
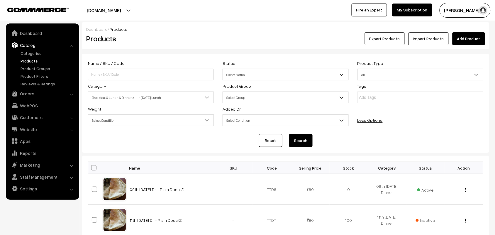
click at [305, 144] on button "Search" at bounding box center [300, 140] width 23 height 13
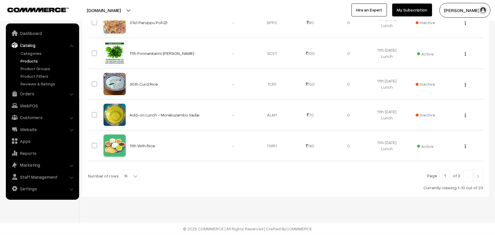
scroll to position [322, 0]
click at [128, 175] on span "10" at bounding box center [130, 176] width 17 height 12
select select "90"
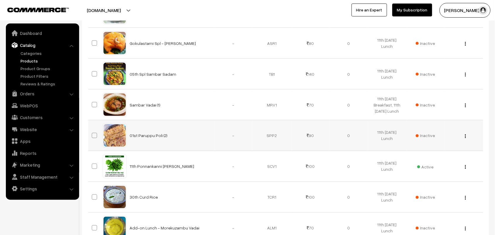
scroll to position [220, 0]
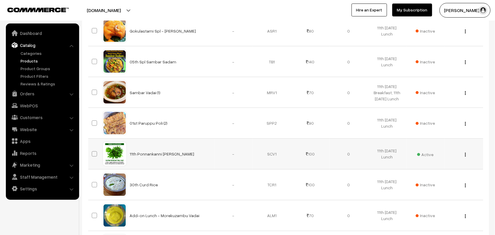
click at [466, 157] on img "button" at bounding box center [465, 155] width 1 height 4
click at [431, 178] on link "Edit" at bounding box center [439, 175] width 50 height 13
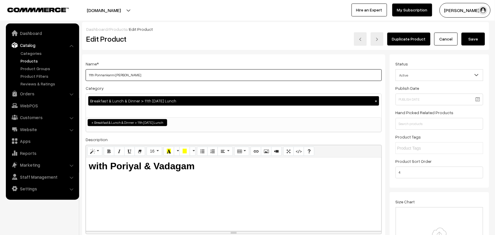
click at [141, 74] on input "11th Ponnankanni [PERSON_NAME]" at bounding box center [234, 75] width 296 height 12
drag, startPoint x: 125, startPoint y: 75, endPoint x: 87, endPoint y: 75, distance: 38.1
click at [87, 75] on input "11th Ponnankanni Keerai Sadam" at bounding box center [234, 75] width 296 height 12
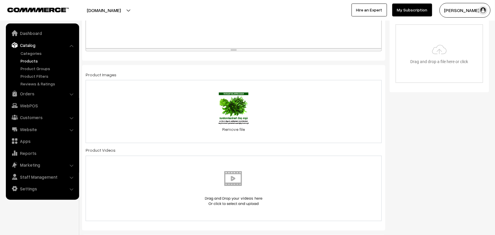
scroll to position [183, 0]
type input "12th Vathakuzambu Sadam"
click at [233, 131] on link "Remove file" at bounding box center [233, 129] width 35 height 6
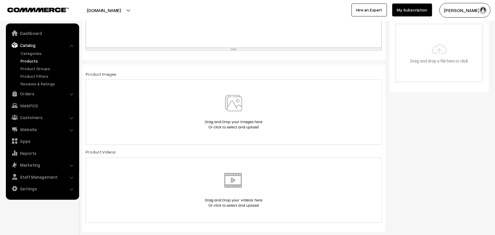
click at [236, 109] on img at bounding box center [234, 112] width 60 height 34
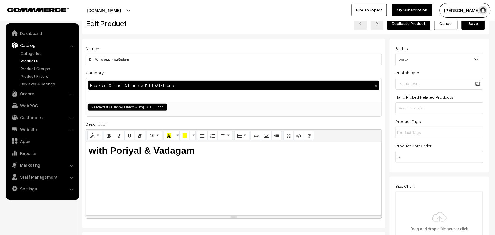
scroll to position [0, 0]
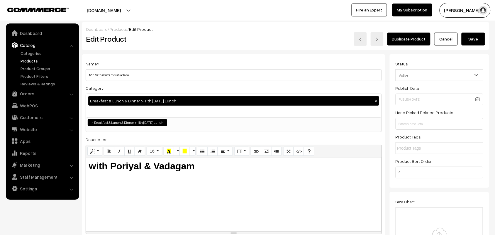
click at [472, 40] on button "Save" at bounding box center [473, 39] width 23 height 13
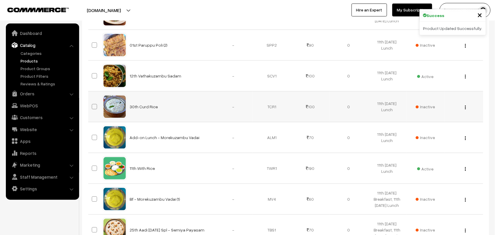
scroll to position [367, 0]
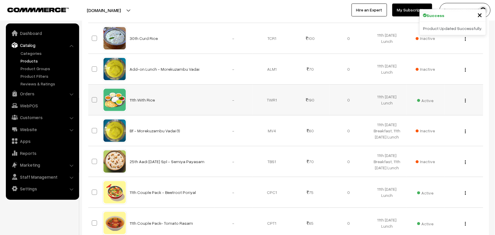
click at [465, 100] on img "button" at bounding box center [465, 101] width 1 height 4
click at [429, 122] on link "Edit" at bounding box center [439, 121] width 50 height 13
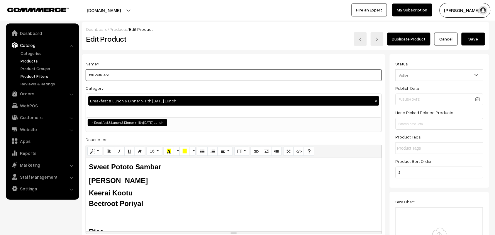
drag, startPoint x: 93, startPoint y: 76, endPoint x: 74, endPoint y: 76, distance: 19.1
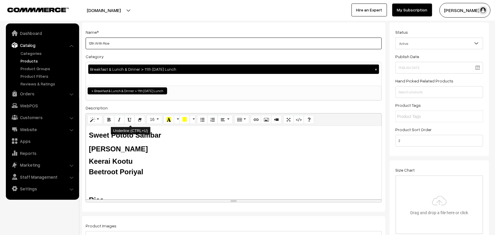
scroll to position [73, 0]
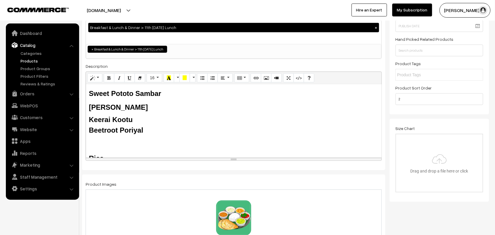
type input "12th With Rice"
drag, startPoint x: 133, startPoint y: 92, endPoint x: 76, endPoint y: 92, distance: 57.2
drag, startPoint x: 112, startPoint y: 106, endPoint x: 90, endPoint y: 106, distance: 22.3
click at [90, 106] on b "Tomato Rasam" at bounding box center [118, 107] width 59 height 8
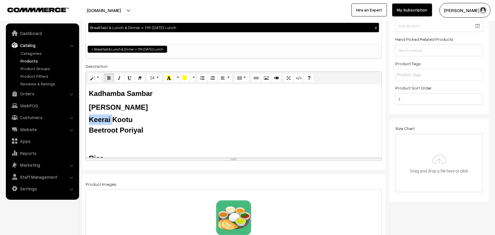
drag, startPoint x: 108, startPoint y: 118, endPoint x: 84, endPoint y: 117, distance: 23.8
click at [84, 117] on div "Name * 12th With Rice Category Breakfast & Lunch & Dinner > 11th Friday Lunch ×…" at bounding box center [233, 75] width 303 height 189
drag, startPoint x: 122, startPoint y: 128, endPoint x: 90, endPoint y: 127, distance: 31.7
click at [90, 127] on div "Beetroot Poriyal" at bounding box center [234, 130] width 290 height 11
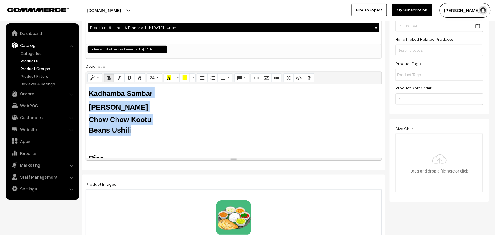
drag, startPoint x: 145, startPoint y: 136, endPoint x: 62, endPoint y: 67, distance: 107.7
copy div "Kadhamba Sambar Milagu Rasam Chow Chow Kootu Beans Ushili"
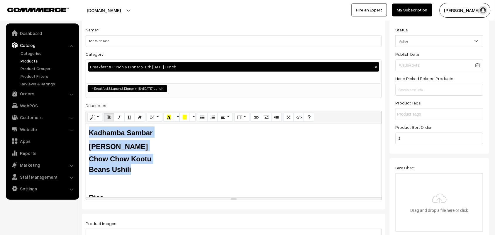
scroll to position [0, 0]
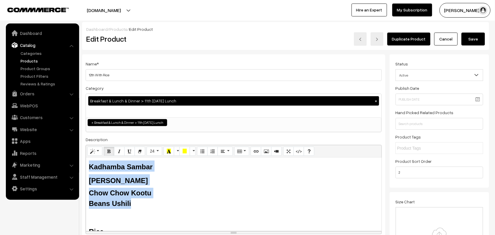
click at [483, 38] on button "Save" at bounding box center [473, 39] width 23 height 13
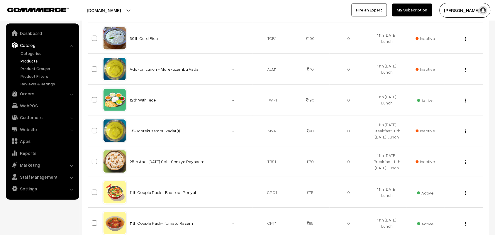
scroll to position [403, 0]
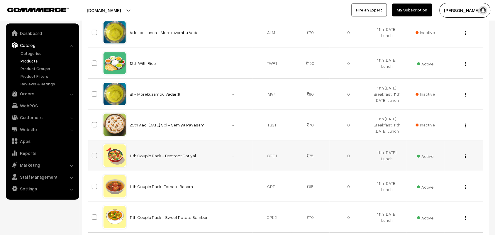
click at [466, 158] on button "button" at bounding box center [465, 156] width 1 height 5
click at [422, 184] on link "Edit" at bounding box center [439, 177] width 50 height 13
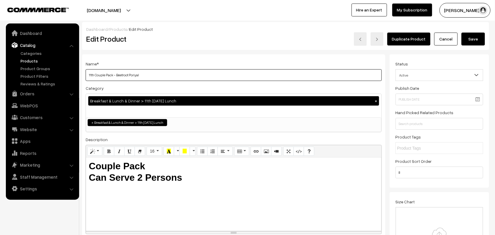
drag, startPoint x: 93, startPoint y: 75, endPoint x: 79, endPoint y: 75, distance: 14.1
drag, startPoint x: 147, startPoint y: 75, endPoint x: 118, endPoint y: 75, distance: 29.6
click at [118, 75] on input "12th Couple Pack - Beetroot Poriyal" at bounding box center [234, 75] width 296 height 12
type input "12th Couple Pack - Beans Ushili"
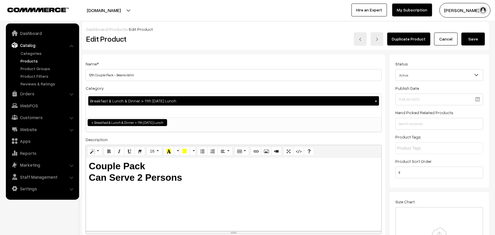
click at [470, 32] on div "Duplicate Product Cancel Save" at bounding box center [370, 38] width 229 height 13
click at [470, 35] on button "Save" at bounding box center [473, 39] width 23 height 13
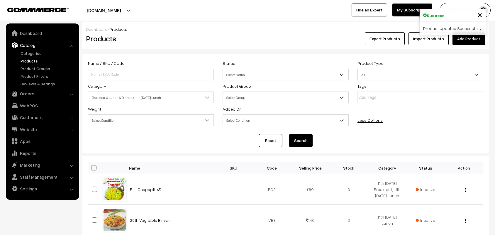
scroll to position [513, 0]
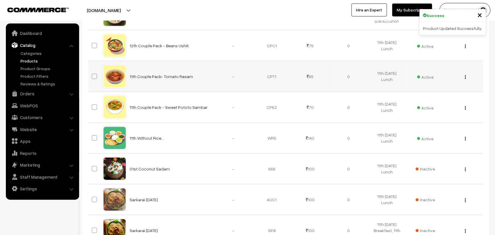
click at [465, 78] on img "button" at bounding box center [465, 77] width 1 height 4
click at [435, 100] on link "Edit" at bounding box center [439, 97] width 50 height 13
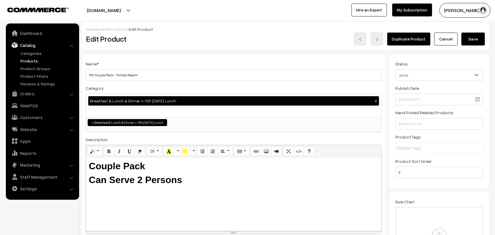
click at [93, 75] on input "11th Couple Pack- Tomato Rasam" at bounding box center [234, 75] width 296 height 12
drag, startPoint x: 94, startPoint y: 74, endPoint x: 72, endPoint y: 74, distance: 22.0
drag, startPoint x: 117, startPoint y: 73, endPoint x: 153, endPoint y: 72, distance: 36.4
click at [153, 72] on input "12th Couple Pack- Tomato Rasam" at bounding box center [234, 75] width 296 height 12
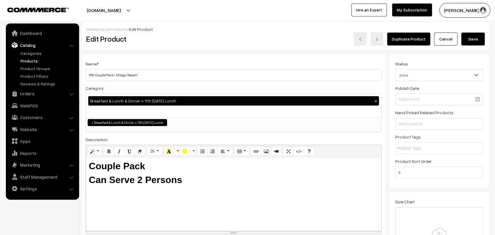
type input "12th Couple Pack- Milagu Rasam"
click at [467, 34] on button "Save" at bounding box center [473, 39] width 23 height 13
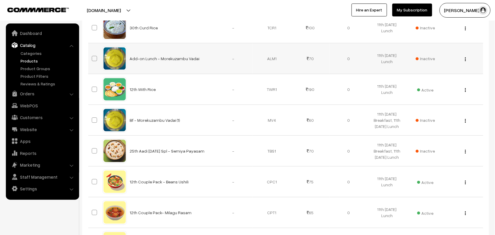
scroll to position [440, 0]
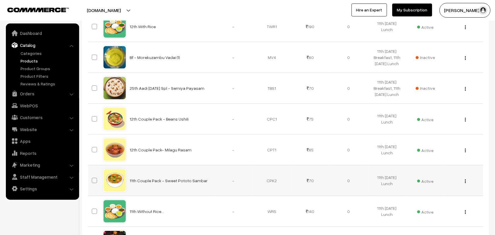
click at [466, 182] on div "View Edit Delete" at bounding box center [463, 180] width 31 height 6
click at [463, 185] on td "View Edit Delete" at bounding box center [464, 180] width 38 height 31
click at [465, 182] on img "button" at bounding box center [465, 181] width 1 height 4
click at [427, 202] on link "Edit" at bounding box center [439, 202] width 50 height 13
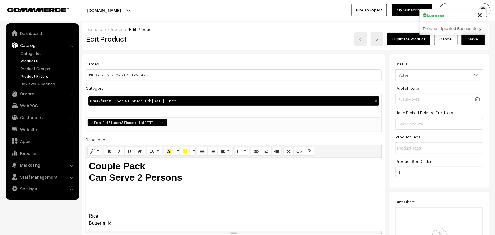
drag, startPoint x: 93, startPoint y: 75, endPoint x: 75, endPoint y: 73, distance: 18.6
drag, startPoint x: 118, startPoint y: 76, endPoint x: 319, endPoint y: 109, distance: 204.1
click at [322, 113] on div "Name * 12th Couple Pack - Sweet Pototo Sambar Category Breakfast & Lunch & Dinn…" at bounding box center [233, 148] width 303 height 189
type input "12th Couple Pack - Kadhamba Sambar"
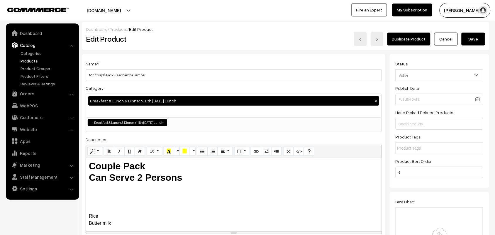
click at [468, 35] on button "Save" at bounding box center [473, 39] width 23 height 13
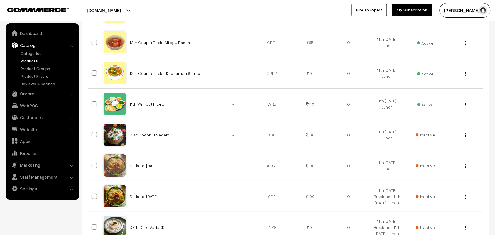
scroll to position [550, 0]
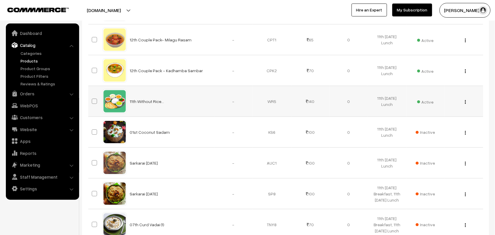
click at [467, 104] on div "View Edit Delete" at bounding box center [463, 101] width 31 height 6
click at [465, 104] on img "button" at bounding box center [465, 102] width 1 height 4
click at [420, 129] on link "Edit" at bounding box center [439, 122] width 50 height 13
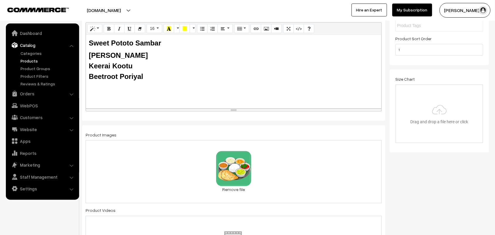
scroll to position [110, 0]
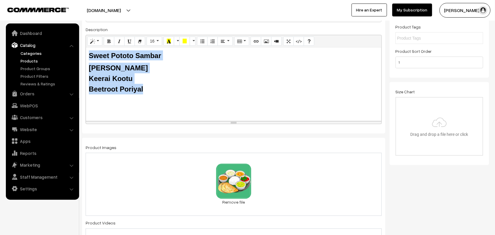
drag, startPoint x: 84, startPoint y: 62, endPoint x: 71, endPoint y: 55, distance: 14.4
paste div
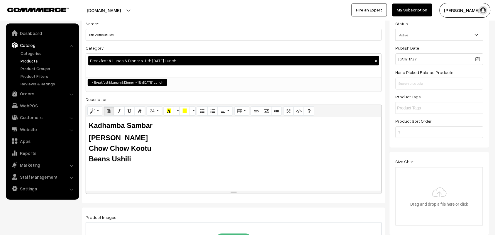
scroll to position [0, 0]
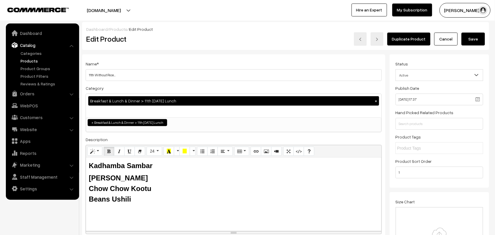
click at [447, 39] on link "Cancel" at bounding box center [445, 39] width 23 height 13
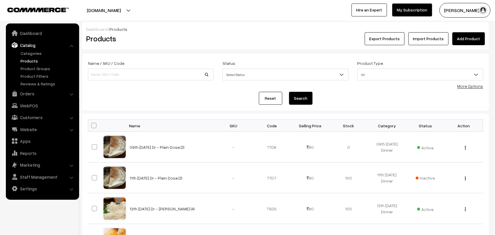
click at [476, 84] on link "More Options" at bounding box center [470, 86] width 26 height 5
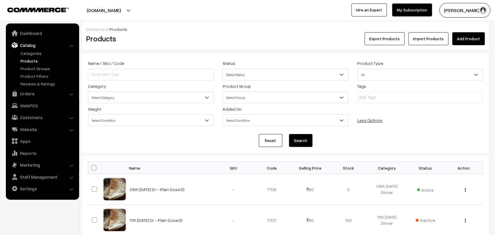
click at [145, 97] on span "Select Category" at bounding box center [150, 97] width 125 height 10
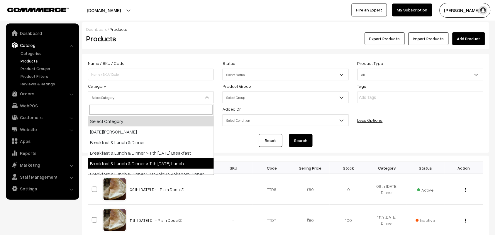
select select "95"
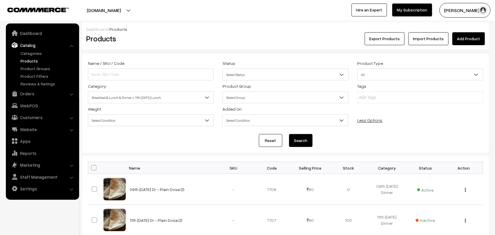
click at [304, 142] on button "Search" at bounding box center [300, 140] width 23 height 13
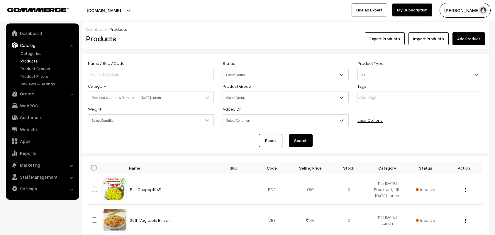
scroll to position [322, 0]
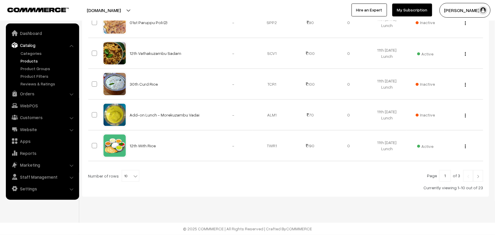
click at [128, 184] on div "Page 1 of 3 Number of rows 10 20 30 40 50 60 70 80 90 100 10 Currently viewing …" at bounding box center [285, 180] width 395 height 21
click at [133, 176] on b at bounding box center [136, 176] width 6 height 6
select select "100"
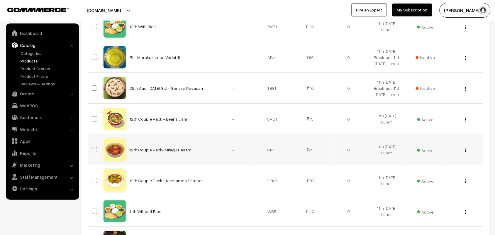
scroll to position [513, 0]
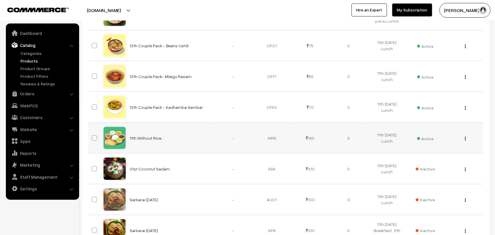
click at [464, 140] on div "View Edit Delete" at bounding box center [463, 138] width 31 height 6
click at [465, 140] on img "button" at bounding box center [465, 139] width 1 height 4
click at [430, 157] on link "Edit" at bounding box center [439, 159] width 50 height 13
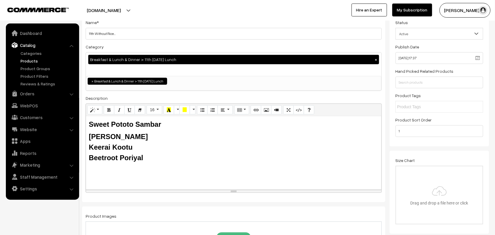
scroll to position [110, 0]
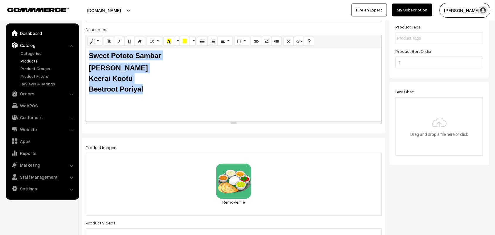
paste div
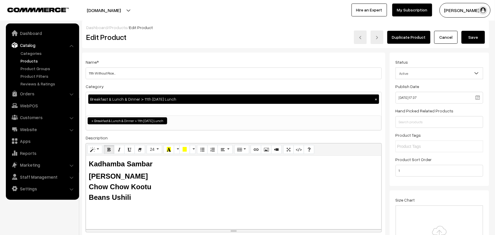
scroll to position [0, 0]
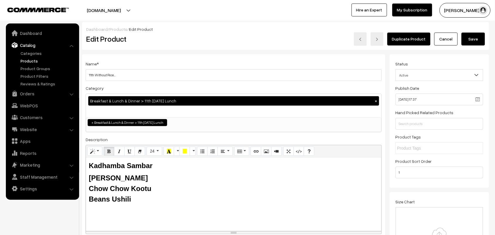
click at [473, 39] on button "Save" at bounding box center [473, 39] width 23 height 13
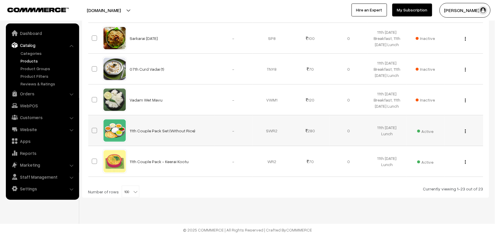
scroll to position [709, 0]
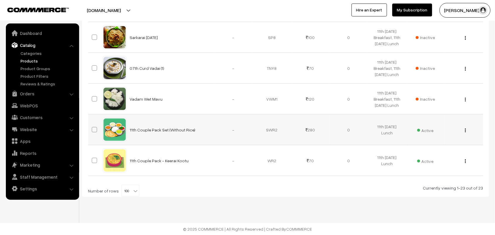
click at [465, 129] on img "button" at bounding box center [465, 130] width 1 height 4
click at [433, 148] on link "Edit" at bounding box center [439, 151] width 50 height 13
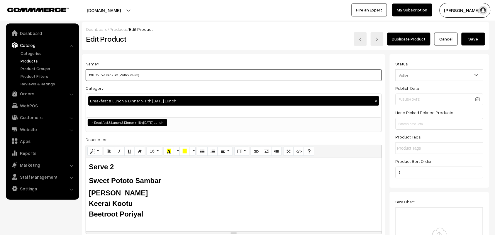
click at [211, 74] on input "11th Couple Pack Set (Without Rice)" at bounding box center [234, 75] width 296 height 12
drag, startPoint x: 95, startPoint y: 75, endPoint x: 57, endPoint y: 68, distance: 37.9
type input "12th Couple Pack Set (Without Rice)"
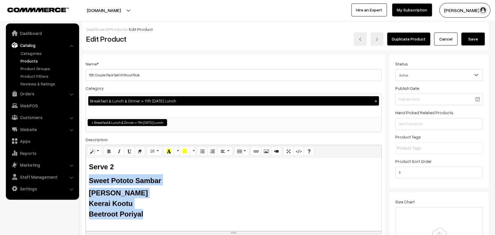
drag, startPoint x: 144, startPoint y: 216, endPoint x: 79, endPoint y: 177, distance: 76.0
paste div
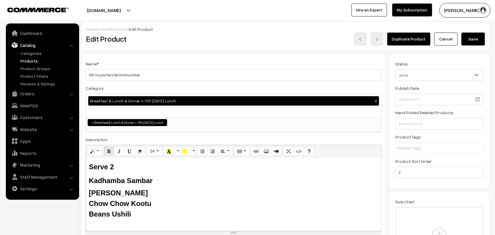
click at [470, 42] on button "Save" at bounding box center [473, 39] width 23 height 13
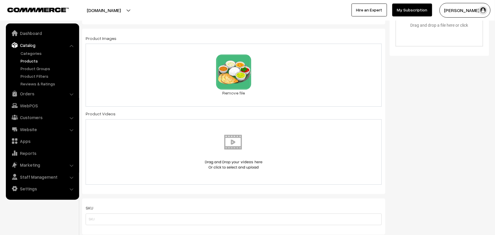
scroll to position [220, 0]
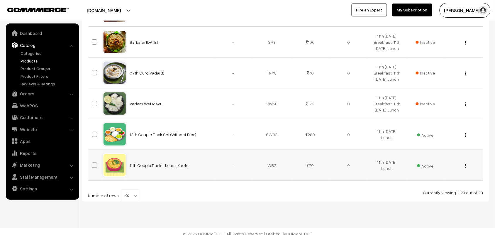
scroll to position [709, 0]
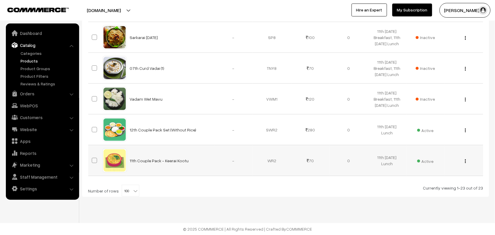
click at [467, 162] on div "View Edit Delete" at bounding box center [463, 160] width 31 height 6
click at [465, 159] on button "button" at bounding box center [465, 161] width 1 height 5
click at [436, 181] on link "Edit" at bounding box center [439, 182] width 50 height 13
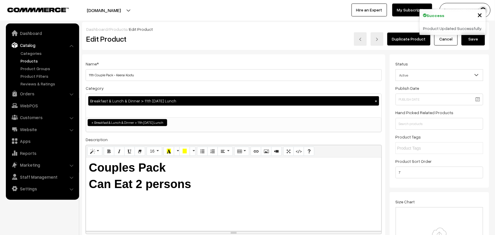
click at [93, 74] on input "11th Couple Pack - Keerai Kootu" at bounding box center [234, 75] width 296 height 12
drag, startPoint x: 95, startPoint y: 75, endPoint x: 67, endPoint y: 75, distance: 27.9
drag, startPoint x: 117, startPoint y: 75, endPoint x: 248, endPoint y: 97, distance: 132.7
click at [248, 97] on div "Name * 12th Couple Pack - Keerai Kootu Category Breakfast & Lunch & Dinner > 11…" at bounding box center [233, 148] width 303 height 189
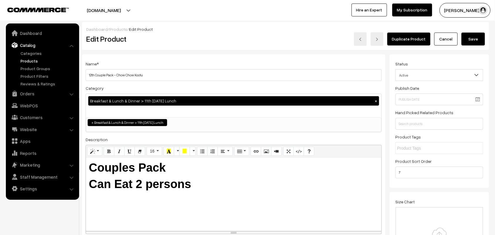
type input "12th Couple Pack - Chow Chow Kootu"
click at [471, 46] on div "Dashboard / Products / Edit Product Edit Product Duplicate Product Cancel Save" at bounding box center [285, 36] width 407 height 28
click at [470, 44] on button "Save" at bounding box center [473, 39] width 23 height 13
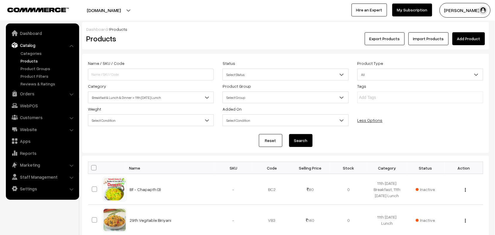
click at [94, 166] on span at bounding box center [93, 167] width 5 height 5
click at [92, 166] on input "checkbox" at bounding box center [90, 168] width 4 height 4
checkbox input "true"
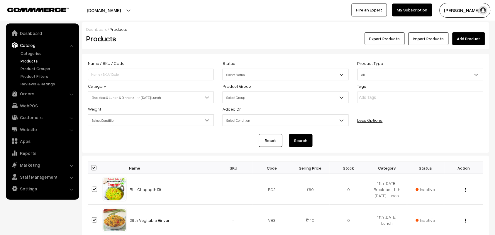
checkbox input "true"
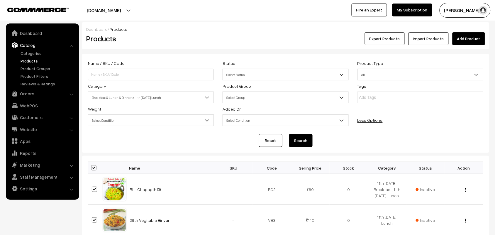
checkbox input "true"
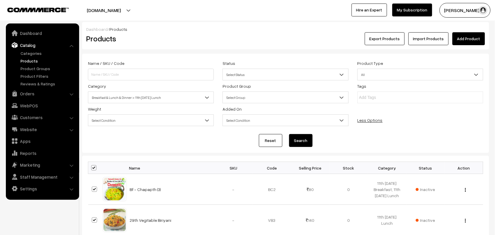
checkbox input "true"
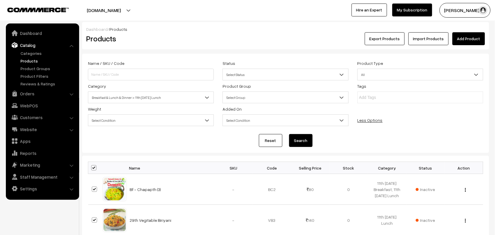
checkbox input "true"
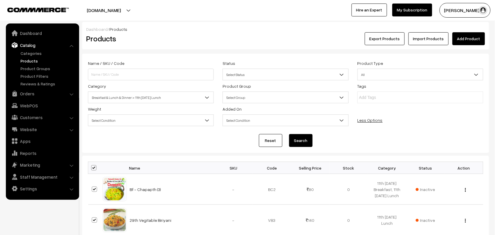
checkbox input "true"
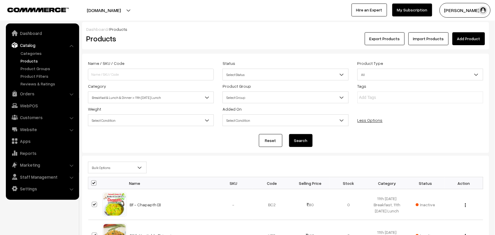
click at [100, 163] on span "Bulk Options" at bounding box center [117, 167] width 58 height 10
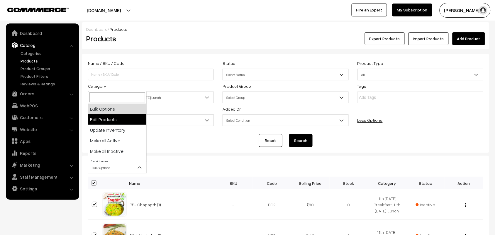
select select "editProduct"
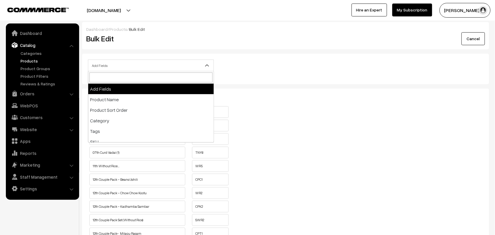
click at [141, 60] on span "Add Fields" at bounding box center [151, 66] width 126 height 12
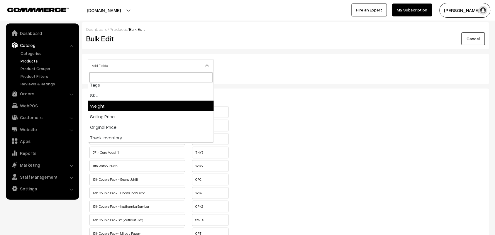
scroll to position [73, 0]
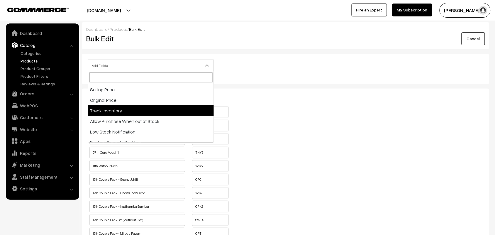
select select "allow-purchase"
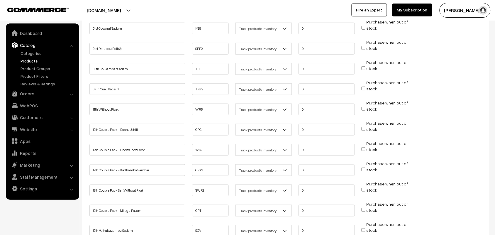
scroll to position [110, 0]
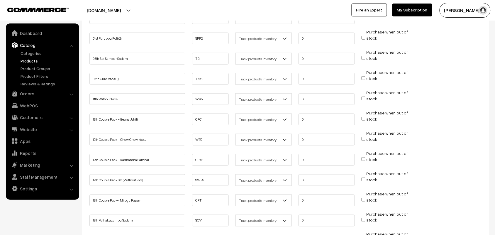
click at [364, 97] on input "Purchase when out of stock" at bounding box center [364, 98] width 4 height 4
checkbox input "true"
click at [362, 117] on input "Purchase when out of stock" at bounding box center [364, 119] width 4 height 4
checkbox input "true"
click at [364, 137] on input "Purchase when out of stock" at bounding box center [364, 139] width 4 height 4
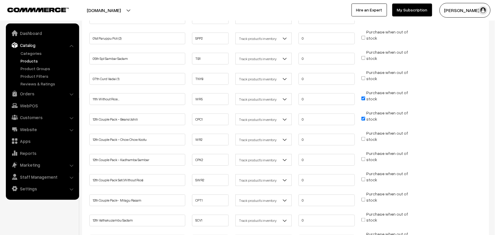
checkbox input "true"
click at [364, 157] on input "Purchase when out of stock" at bounding box center [364, 159] width 4 height 4
checkbox input "true"
click at [363, 177] on input "Purchase when out of stock" at bounding box center [364, 179] width 4 height 4
checkbox input "true"
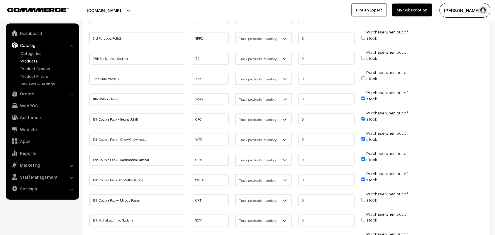
click at [366, 197] on span "Purchase when out of stock" at bounding box center [385, 200] width 46 height 6
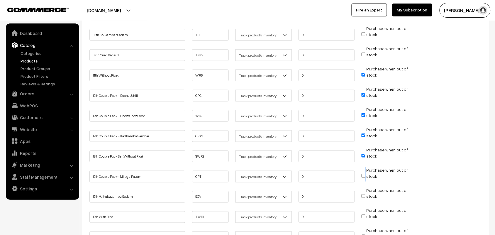
scroll to position [147, 0]
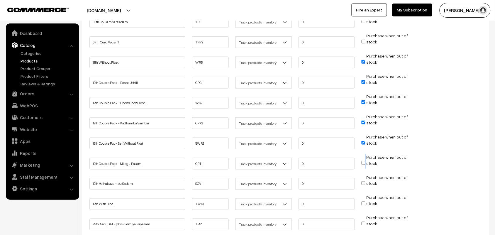
click at [363, 161] on input "Purchase when out of stock" at bounding box center [364, 163] width 4 height 4
checkbox input "true"
click at [363, 181] on input "Purchase when out of stock" at bounding box center [364, 183] width 4 height 4
checkbox input "true"
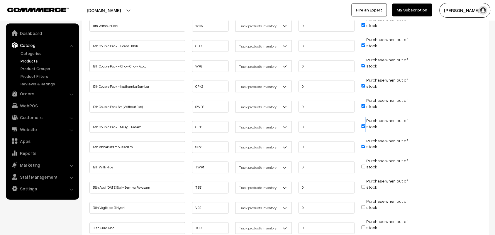
click at [364, 165] on input "Purchase when out of stock" at bounding box center [364, 167] width 4 height 4
checkbox input "true"
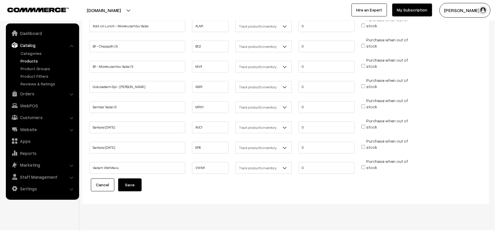
scroll to position [406, 0]
click at [134, 178] on button "Save" at bounding box center [129, 184] width 23 height 13
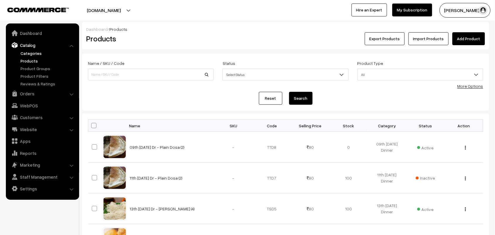
click at [27, 53] on link "Categories" at bounding box center [48, 53] width 58 height 6
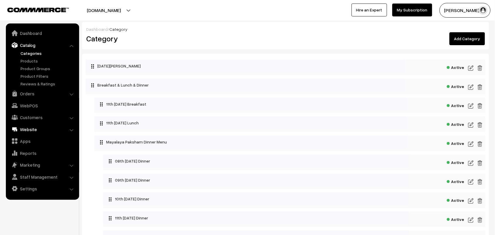
click at [29, 129] on link "Website" at bounding box center [42, 129] width 70 height 11
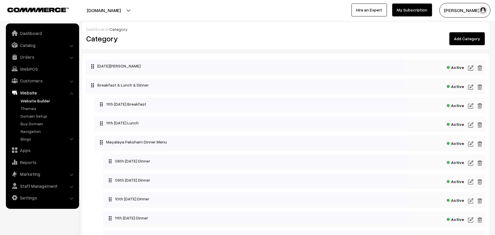
click at [29, 99] on link "Website Builder" at bounding box center [48, 101] width 58 height 6
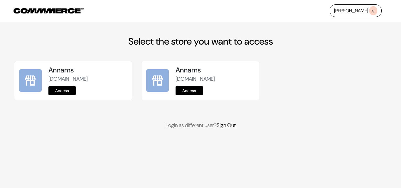
click at [69, 90] on link "Access" at bounding box center [61, 90] width 27 height 9
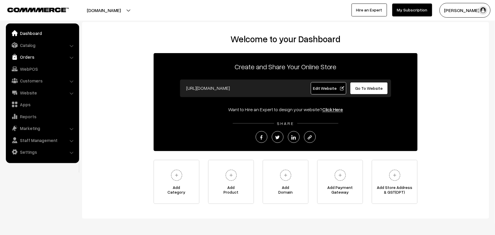
click at [30, 57] on link "Orders" at bounding box center [42, 57] width 70 height 11
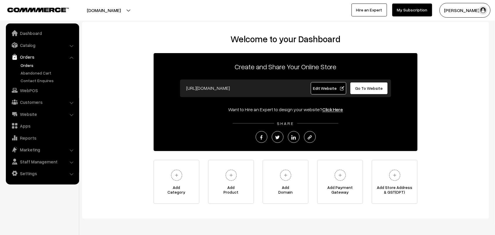
click at [28, 65] on link "Orders" at bounding box center [48, 65] width 58 height 6
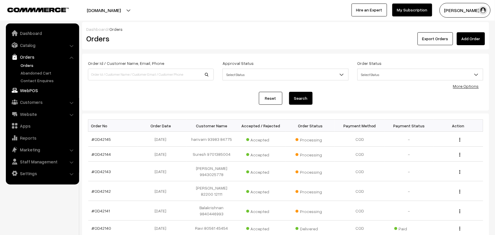
click at [25, 88] on link "WebPOS" at bounding box center [42, 90] width 70 height 11
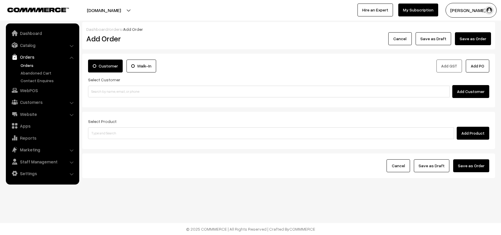
click at [128, 92] on input at bounding box center [268, 92] width 361 height 12
click at [100, 87] on input "98105 02067" at bounding box center [268, 92] width 361 height 12
click at [112, 105] on link "[PERSON_NAME] 9810502067 [[EMAIL_ADDRESS][DOMAIN_NAME]] [9810502067]" at bounding box center [269, 102] width 362 height 9
type input "9810502067"
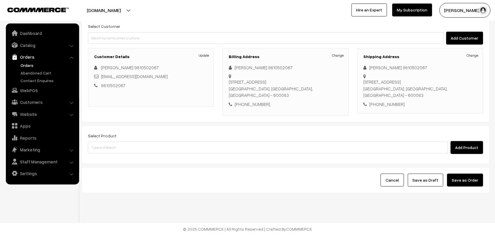
scroll to position [55, 0]
click at [130, 147] on input at bounding box center [268, 148] width 360 height 12
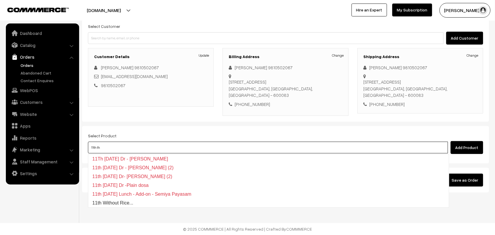
type input "11th thu"
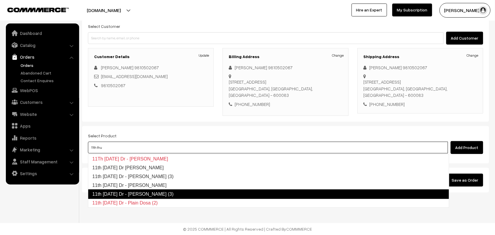
click at [134, 192] on link "11th [DATE] Dr - [PERSON_NAME] (3)" at bounding box center [268, 193] width 361 height 9
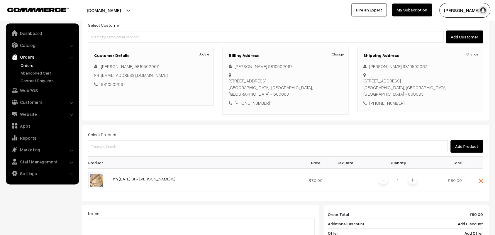
drag, startPoint x: 413, startPoint y: 182, endPoint x: 250, endPoint y: 155, distance: 165.0
click at [412, 182] on img at bounding box center [412, 180] width 3 height 3
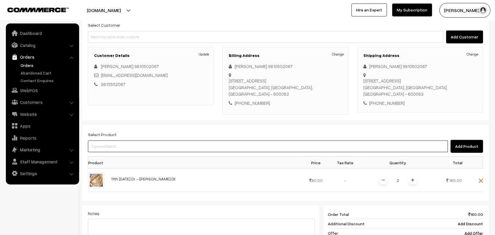
click at [106, 143] on input at bounding box center [268, 146] width 360 height 12
click at [104, 150] on input at bounding box center [268, 146] width 360 height 12
type input "nendram ch"
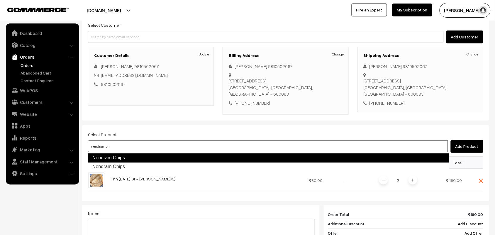
click at [123, 159] on link "Nendram Chips" at bounding box center [268, 157] width 361 height 9
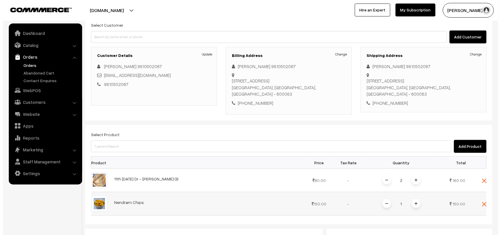
scroll to position [201, 0]
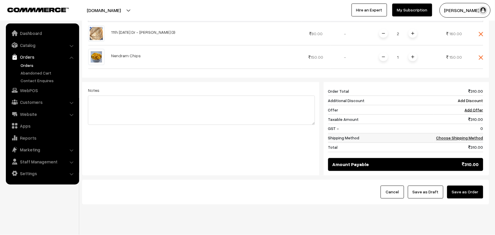
click at [464, 136] on td "Choose Shipping Method" at bounding box center [459, 137] width 50 height 9
click at [445, 137] on link "Choose Shipping Method" at bounding box center [459, 137] width 47 height 5
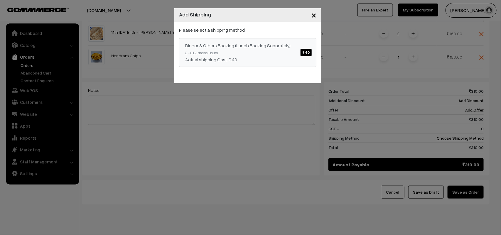
click at [238, 43] on div "Dinner & Others Booking (Lunch Booking Separately) ₹.40" at bounding box center [247, 45] width 125 height 7
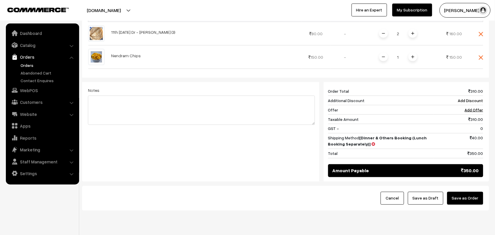
click at [471, 199] on button "Save as Order" at bounding box center [465, 198] width 36 height 13
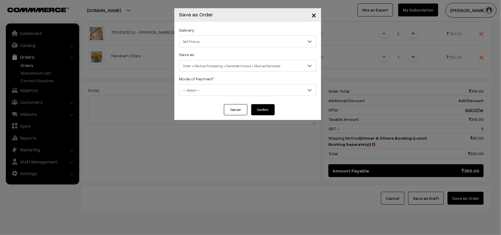
click at [198, 44] on span "Self Pickup" at bounding box center [247, 41] width 137 height 10
select select "DOB1"
select select "3"
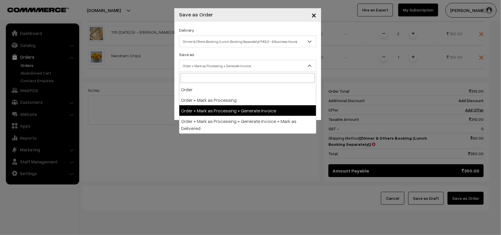
click at [222, 69] on span "Order + Mark as Processing + Generate Invoice" at bounding box center [247, 66] width 137 height 10
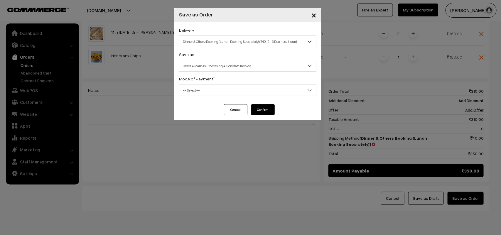
click at [201, 87] on span "-- Select --" at bounding box center [247, 90] width 137 height 10
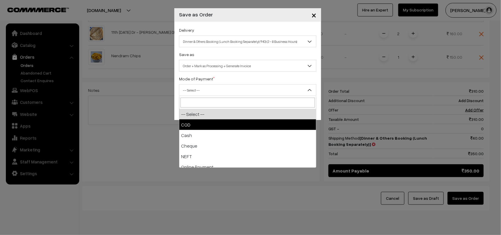
drag, startPoint x: 199, startPoint y: 121, endPoint x: 278, endPoint y: 122, distance: 78.3
select select "1"
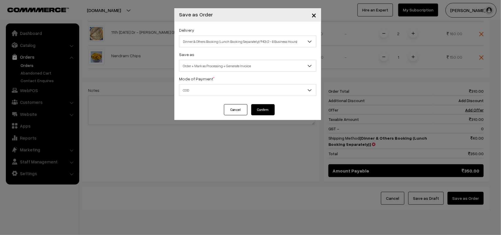
click at [268, 108] on button "Confirm" at bounding box center [262, 109] width 23 height 11
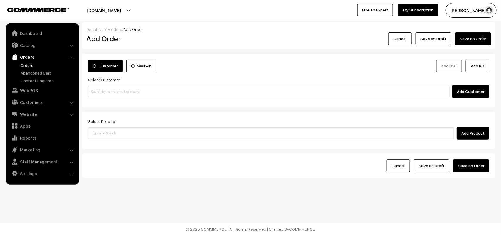
click at [23, 65] on link "Orders" at bounding box center [48, 65] width 58 height 6
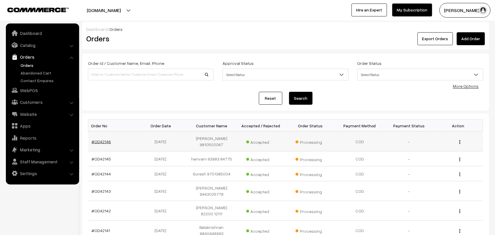
click at [103, 139] on link "#OD42146" at bounding box center [101, 141] width 19 height 5
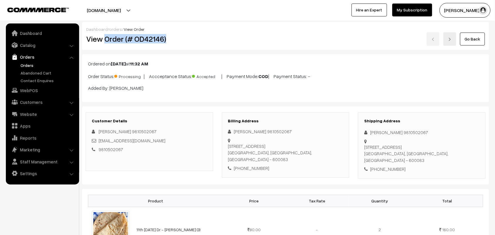
drag, startPoint x: 106, startPoint y: 38, endPoint x: 190, endPoint y: 42, distance: 83.9
click at [190, 42] on h2 "View Order (# OD42146)" at bounding box center [149, 38] width 127 height 9
copy h2 "Order (# OD42146)"
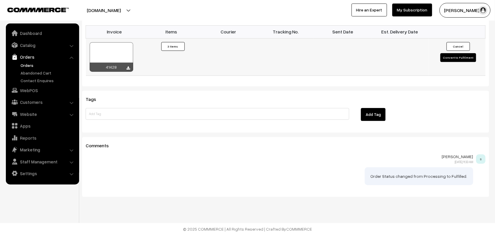
scroll to position [453, 0]
click at [127, 67] on icon at bounding box center [129, 68] width 4 height 4
click at [29, 62] on link "Orders" at bounding box center [48, 65] width 58 height 6
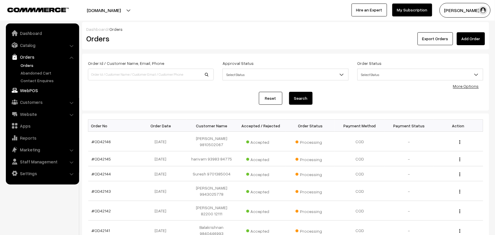
click at [38, 89] on link "WebPOS" at bounding box center [42, 90] width 70 height 11
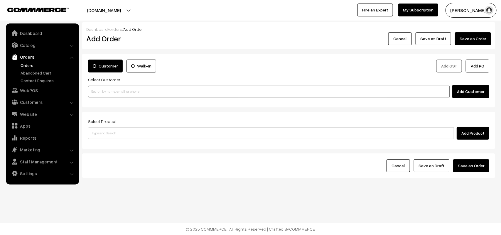
click at [112, 89] on input at bounding box center [268, 92] width 361 height 12
paste input "98405 35106"
click at [101, 87] on input "98405 35106" at bounding box center [268, 92] width 361 height 12
type input "9840535106"
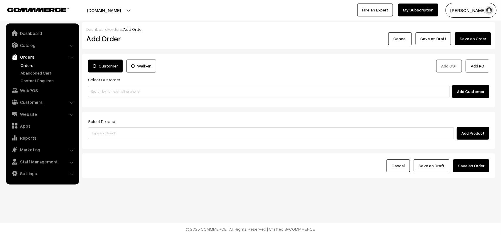
click at [32, 65] on link "Orders" at bounding box center [48, 65] width 58 height 6
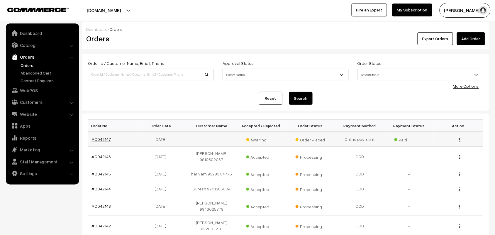
click at [104, 137] on link "#OD42147" at bounding box center [101, 139] width 19 height 5
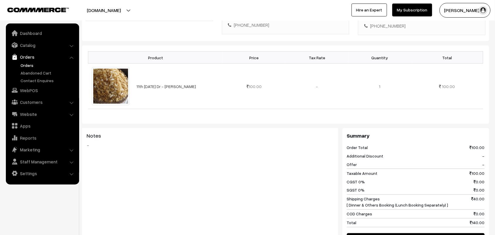
scroll to position [73, 0]
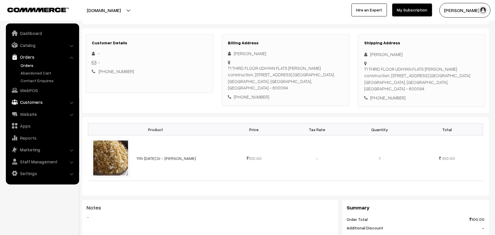
click at [34, 101] on link "Customers" at bounding box center [42, 102] width 70 height 11
click at [27, 86] on link "Customers" at bounding box center [48, 89] width 58 height 6
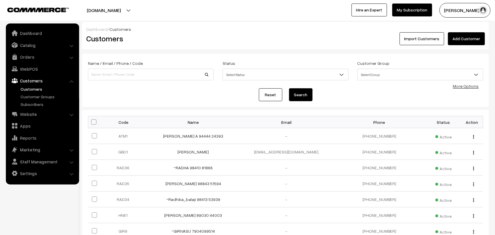
click at [475, 38] on link "Add Customer" at bounding box center [466, 38] width 37 height 13
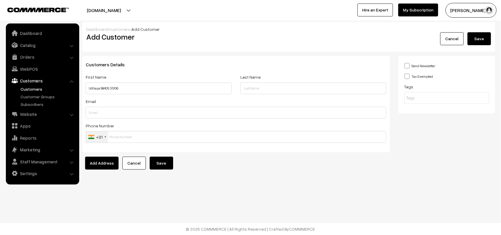
type input "Udhaya 98405 35106"
click at [135, 133] on input "text" at bounding box center [236, 137] width 300 height 12
paste input "98405 3510"
type input "9840535106"
drag, startPoint x: 158, startPoint y: 162, endPoint x: 162, endPoint y: 160, distance: 4.4
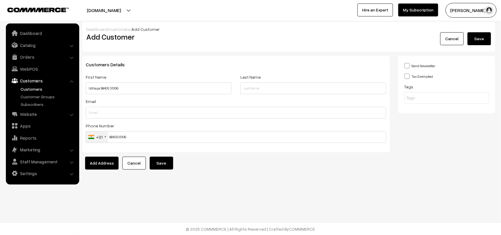
click at [158, 161] on button "Save" at bounding box center [161, 163] width 23 height 13
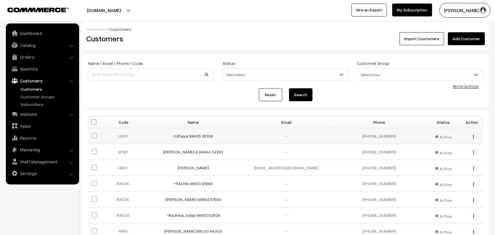
click at [474, 135] on button "button" at bounding box center [473, 136] width 1 height 5
click at [432, 153] on link "Edit" at bounding box center [448, 157] width 50 height 13
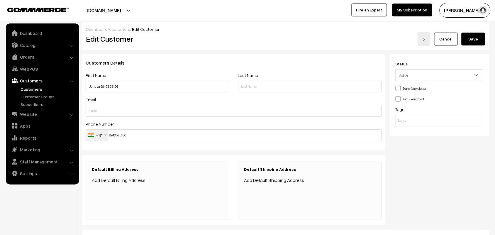
click at [131, 179] on link "Add Default Billing Address" at bounding box center [119, 180] width 54 height 6
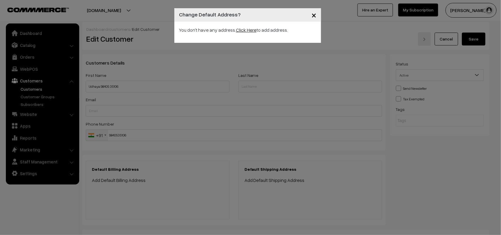
click at [244, 32] on link "Click Here" at bounding box center [246, 30] width 21 height 6
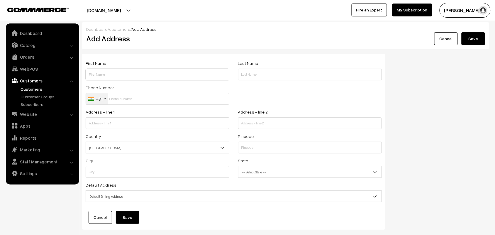
drag, startPoint x: 115, startPoint y: 74, endPoint x: 112, endPoint y: 75, distance: 3.4
click at [115, 74] on input "text" at bounding box center [158, 75] width 144 height 12
paste input "98405 35106"
type input "Udhaya 98405 35106"
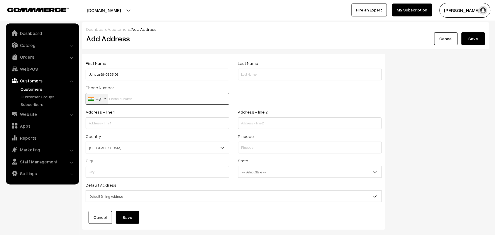
click at [120, 104] on input "text" at bounding box center [158, 99] width 144 height 12
paste input "98405 3510"
type input "9840535106"
click at [122, 123] on input "text" at bounding box center [158, 123] width 144 height 12
paste input "S4, Rama Peri Apartments, Em Em Enclave,"
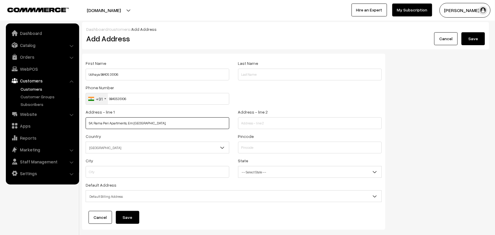
type input "S4, Rama Peri Apartments, Em Em Enclave,"
click at [295, 128] on input "text" at bounding box center [310, 123] width 144 height 12
paste input "Kumaran Colony 1st Street, Vadapalani,"
type input "Kumaran Colony 1st Street, Vadapalani,"
click at [251, 155] on div "Pincode" at bounding box center [310, 145] width 152 height 24
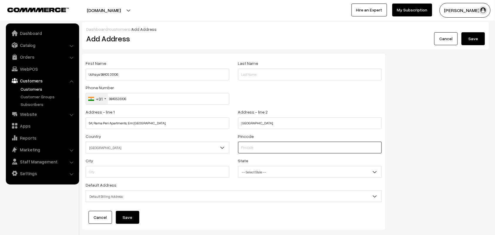
click at [254, 148] on input "text" at bounding box center [310, 148] width 144 height 12
type input "600026"
type input "Chennai"
select select "Tamil Nadu"
type input "600026"
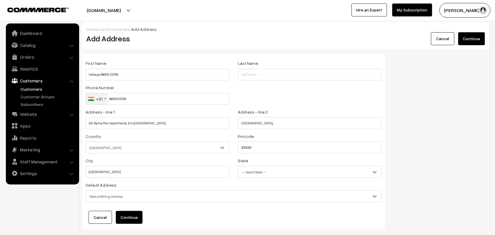
click at [115, 197] on span "Default Billing Address" at bounding box center [234, 196] width 296 height 10
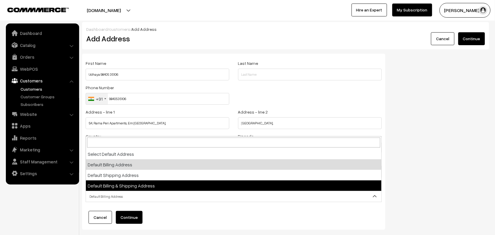
select select "3"
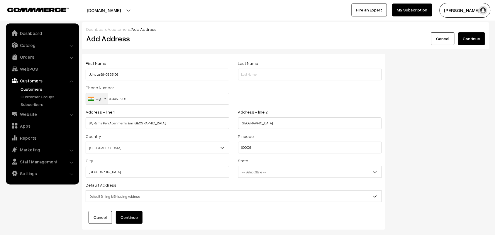
click at [128, 216] on button "Continue" at bounding box center [129, 217] width 27 height 13
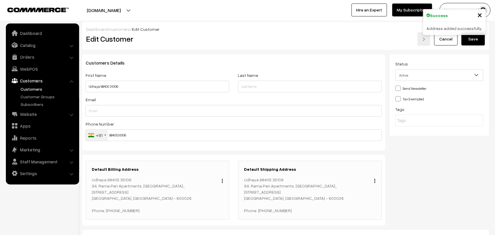
click at [468, 34] on div "Address added successfully." at bounding box center [454, 28] width 63 height 13
click at [472, 42] on button "Save" at bounding box center [473, 39] width 23 height 13
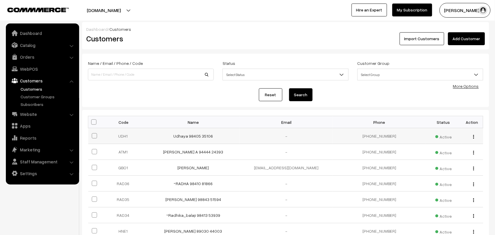
click at [186, 140] on td "Udhaya 98405 35106" at bounding box center [193, 136] width 93 height 16
click at [188, 138] on link "Udhaya 98405 35106" at bounding box center [194, 135] width 40 height 5
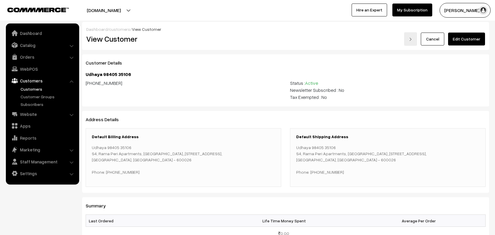
click at [458, 39] on link "Edit Customer" at bounding box center [466, 39] width 37 height 13
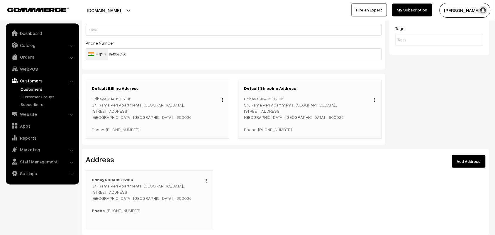
scroll to position [28, 0]
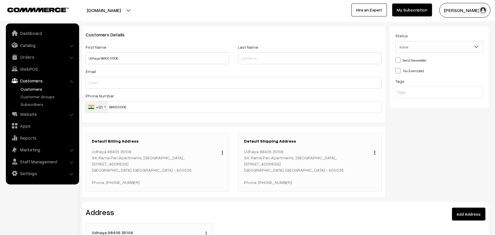
click at [436, 92] on input "text" at bounding box center [422, 92] width 51 height 6
paste input "Udhaya 9840535106 https://maps.app.goo.gl/7wTWp3ekHBbV2AmB9"
type input "Udhaya 9840535106 https://maps.app.goo.gl/7wTWp3ekHBbV2AmB9"
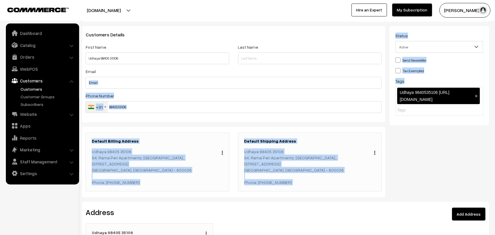
drag, startPoint x: 455, startPoint y: 91, endPoint x: 350, endPoint y: 86, distance: 104.8
click at [350, 86] on div "Customers Details First Name Udhaya 98405 35106 Last Name Email Phone Number +9…" at bounding box center [286, 114] width 416 height 176
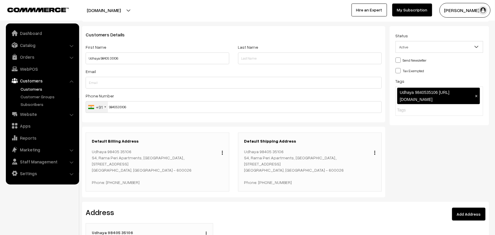
click at [449, 98] on span "Udhaya 9840535106 https://maps.app.goo.gl/7wTWp3ekHBbV2AmB9" at bounding box center [425, 96] width 50 height 12
click at [450, 98] on span "Udhaya 9840535106 https://maps.app.goo.gl/7wTWp3ekHBbV2AmB9" at bounding box center [425, 96] width 50 height 12
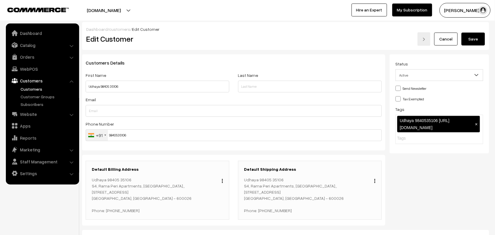
click at [475, 41] on button "Save" at bounding box center [473, 39] width 23 height 13
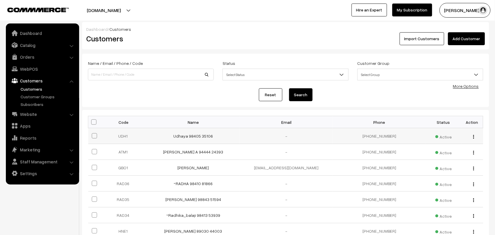
click at [191, 132] on td "Udhaya 98405 35106" at bounding box center [193, 136] width 93 height 16
click at [195, 135] on link "Udhaya 98405 35106" at bounding box center [194, 135] width 40 height 5
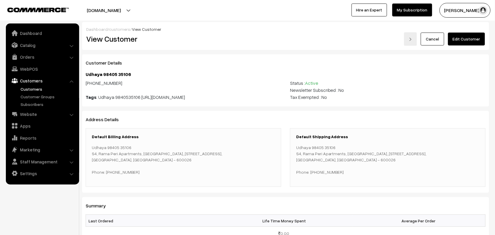
click at [470, 38] on link "Edit Customer" at bounding box center [466, 39] width 37 height 13
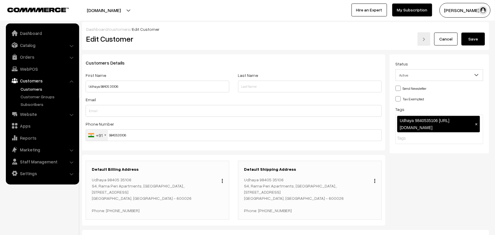
click at [416, 138] on input "text" at bounding box center [422, 138] width 51 height 6
click at [477, 38] on button "Save" at bounding box center [473, 39] width 23 height 13
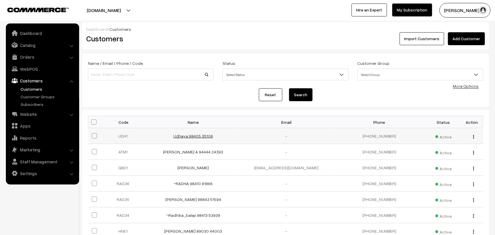
click at [181, 138] on link "Udhaya 98405 35106" at bounding box center [194, 135] width 40 height 5
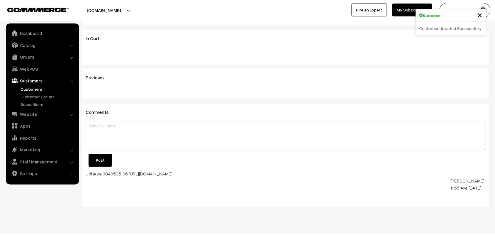
scroll to position [286, 0]
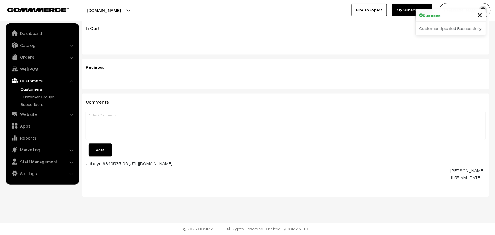
click at [147, 164] on div "Udhaya 9840535106 [URL][DOMAIN_NAME]" at bounding box center [129, 163] width 87 height 7
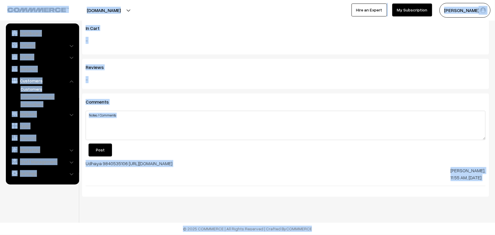
click at [110, 171] on div at bounding box center [286, 174] width 400 height 14
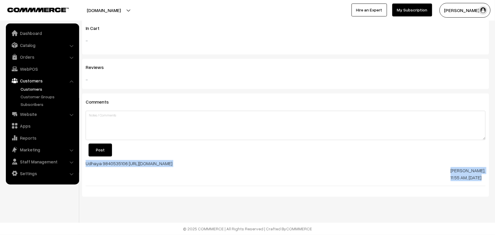
drag, startPoint x: 87, startPoint y: 162, endPoint x: 486, endPoint y: 176, distance: 399.7
click at [486, 176] on div "Comments Post Udhaya 9840535106 [URL][DOMAIN_NAME] [PERSON_NAME], 11:55 AM, [DA…" at bounding box center [285, 145] width 407 height 103
drag, startPoint x: 464, startPoint y: 174, endPoint x: 341, endPoint y: 174, distance: 123.5
click at [340, 174] on div at bounding box center [286, 174] width 400 height 14
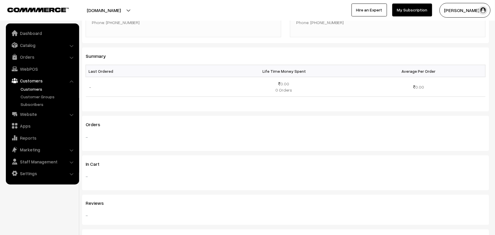
scroll to position [139, 0]
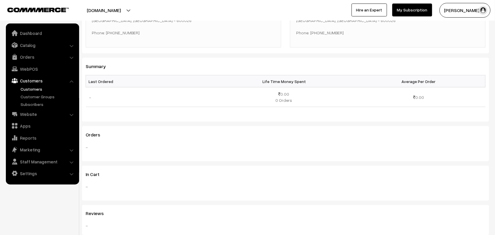
click at [131, 153] on div "Orders -" at bounding box center [285, 143] width 407 height 35
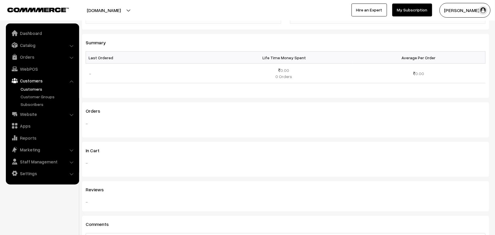
scroll to position [176, 0]
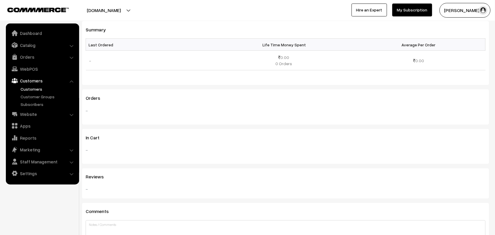
click at [104, 145] on div "In Cart -" at bounding box center [285, 146] width 407 height 35
click at [103, 176] on span "Reviews" at bounding box center [98, 177] width 25 height 6
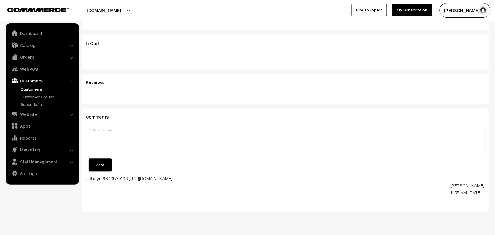
scroll to position [286, 0]
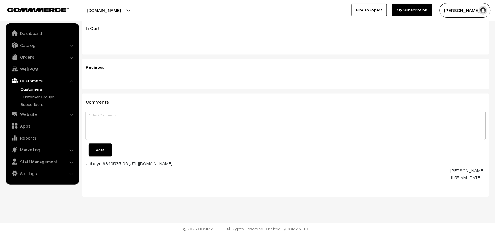
click at [109, 123] on textarea at bounding box center [286, 125] width 400 height 29
paste textarea "Udhaya 9840535106 https://maps.app.goo.gl/7wTWp3ekHBbV2AmB9"
type textarea "Udhaya 9840535106 https://maps.app.goo.gl/7wTWp3ekHBbV2AmB9"
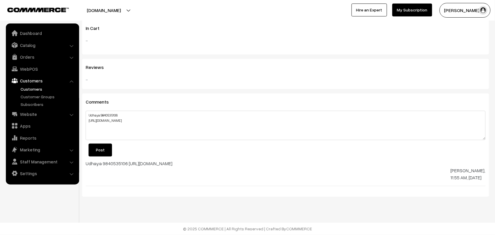
drag, startPoint x: 106, startPoint y: 148, endPoint x: 352, endPoint y: 167, distance: 246.5
click at [343, 173] on div "Comments Udhaya 9840535106 https://maps.app.goo.gl/7wTWp3ekHBbV2AmB9 Post Udhay…" at bounding box center [285, 145] width 407 height 103
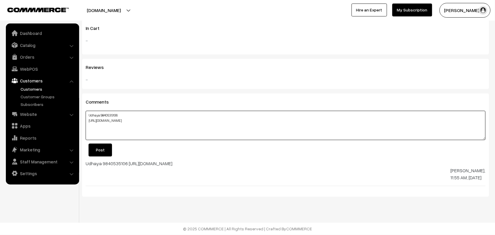
click at [141, 131] on textarea "Udhaya 9840535106 https://maps.app.goo.gl/7wTWp3ekHBbV2AmB9" at bounding box center [286, 125] width 400 height 29
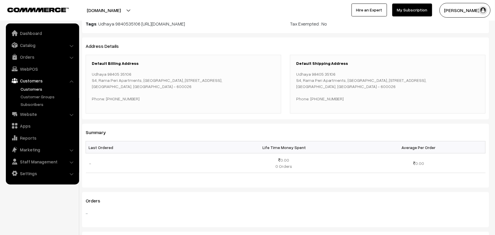
scroll to position [0, 0]
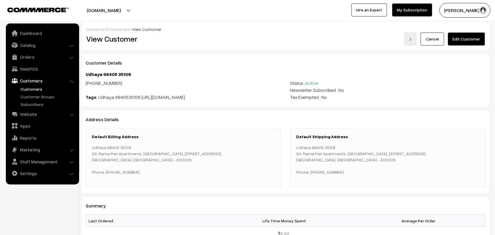
click at [467, 41] on link "Edit Customer" at bounding box center [466, 39] width 37 height 13
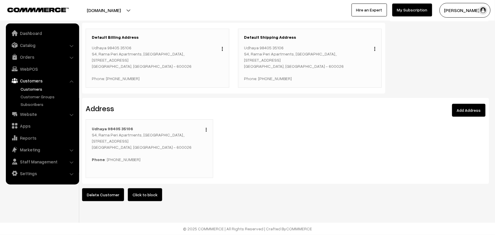
scroll to position [138, 0]
click at [206, 128] on img "button" at bounding box center [206, 130] width 1 height 4
click at [172, 132] on link "Edit" at bounding box center [180, 137] width 50 height 13
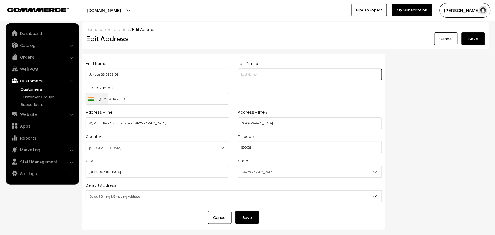
click at [259, 74] on input "text" at bounding box center [310, 75] width 144 height 12
paste input "Udhaya 9840535106 https://maps.app.goo.gl/7wTWp3ekHBbV2AmB9"
type input "Udhaya 9840535106 https://maps.app.goo.gl/7wTWp3ekHBbV2AmB9"
click at [469, 41] on button "Save" at bounding box center [473, 38] width 23 height 13
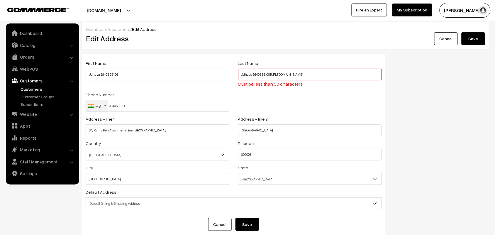
drag, startPoint x: 355, startPoint y: 73, endPoint x: 174, endPoint y: 63, distance: 182.1
click at [174, 63] on div "First Name Udhaya 98405 35106 Last Name Udhaya 9840535106 https://maps.app.goo.…" at bounding box center [233, 75] width 305 height 31
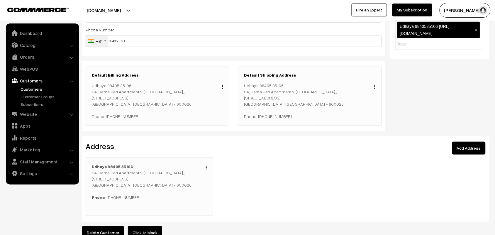
scroll to position [28, 0]
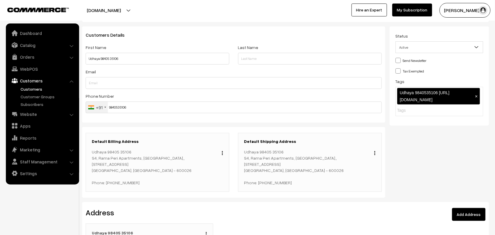
drag, startPoint x: 128, startPoint y: 181, endPoint x: 115, endPoint y: 184, distance: 13.2
click at [115, 184] on p "Udhaya 98405 35106 S4, [PERSON_NAME][GEOGRAPHIC_DATA], [STREET_ADDRESS] Phone: …" at bounding box center [157, 167] width 131 height 37
click at [162, 182] on p "Udhaya 98405 35106 S4, [PERSON_NAME][GEOGRAPHIC_DATA], [STREET_ADDRESS] Phone: …" at bounding box center [157, 167] width 131 height 37
drag, startPoint x: 147, startPoint y: 180, endPoint x: 112, endPoint y: 184, distance: 34.8
click at [118, 184] on p "Udhaya 98405 35106 S4, [PERSON_NAME][GEOGRAPHIC_DATA], [STREET_ADDRESS] Phone: …" at bounding box center [157, 167] width 131 height 37
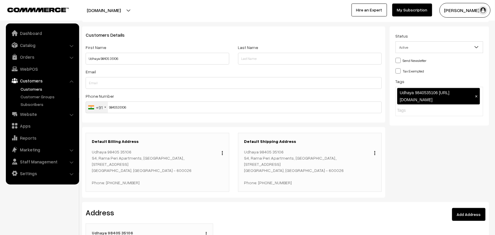
click at [110, 182] on p "Udhaya 98405 35106 S4, Rama Peri Apartments, Em Em Enclave,,Kumaran Colony 1st …" at bounding box center [157, 167] width 131 height 37
drag, startPoint x: 111, startPoint y: 182, endPoint x: 211, endPoint y: 194, distance: 100.4
click at [211, 194] on div "Default Billing Address Change Udhaya 98405 35106 S4, Rama Peri Apartments, Em …" at bounding box center [233, 162] width 303 height 71
copy p "9840535106"
click at [31, 70] on link "WebPOS" at bounding box center [42, 69] width 70 height 11
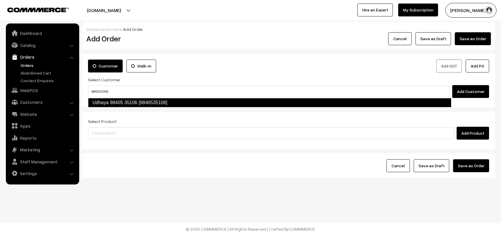
click at [117, 99] on link "Udhaya 98405 35106 [9840535106]" at bounding box center [269, 102] width 363 height 9
type input "9840535106"
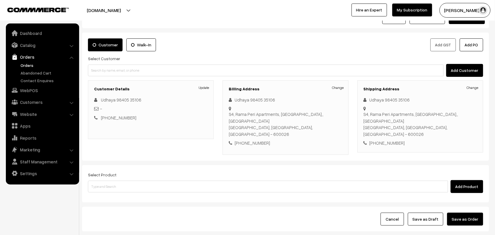
scroll to position [55, 0]
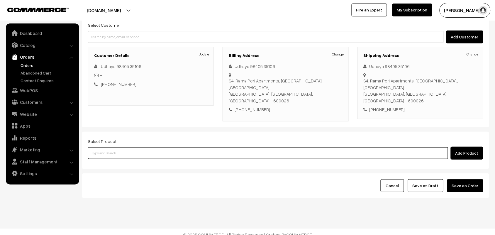
drag, startPoint x: 128, startPoint y: 147, endPoint x: 131, endPoint y: 144, distance: 3.8
click at [130, 147] on input at bounding box center [268, 153] width 360 height 12
type input "idly Upp"
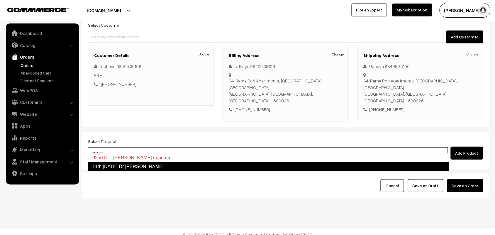
click at [124, 167] on link "11th [DATE] Dr [PERSON_NAME]" at bounding box center [268, 166] width 361 height 9
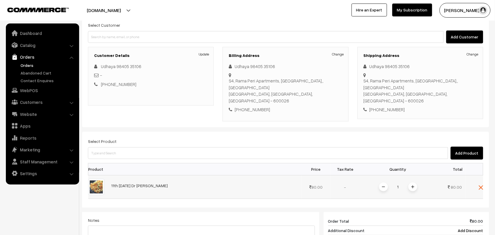
click at [413, 185] on img at bounding box center [412, 186] width 3 height 3
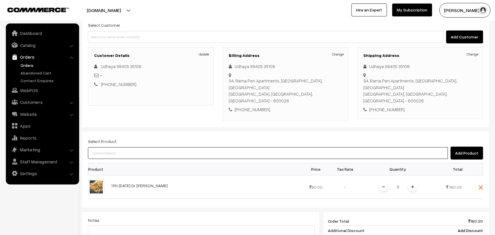
click at [129, 149] on input at bounding box center [268, 153] width 360 height 12
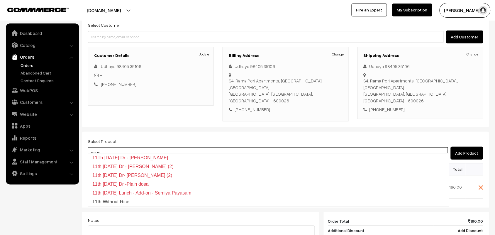
type input "11th thu"
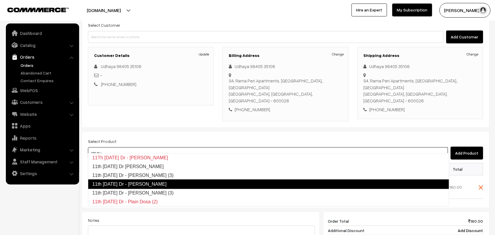
click at [137, 191] on link "11th Thursday Dr - Chappathi (3)" at bounding box center [268, 193] width 361 height 9
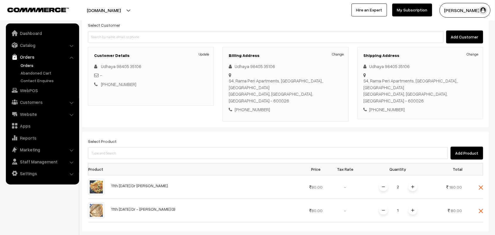
click at [211, 154] on div "Select Product Add Product Product Price Tax Rate Quantity Total 2" at bounding box center [285, 230] width 407 height 197
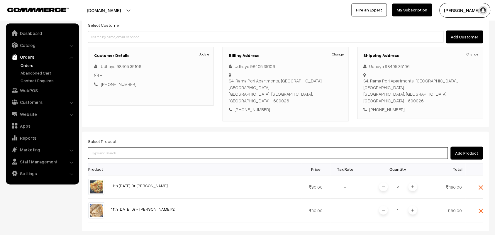
click at [194, 147] on input at bounding box center [268, 153] width 360 height 12
type input "wheat idi"
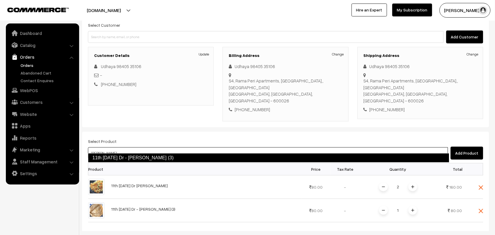
click at [177, 159] on link "11th Thursday Dr - Wheat Idiyappam (3)" at bounding box center [268, 157] width 361 height 9
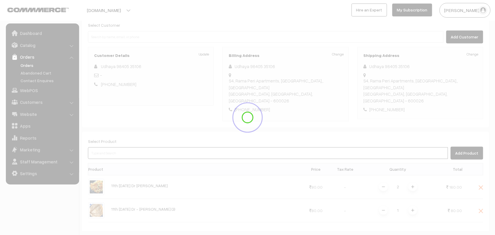
click at [130, 147] on input at bounding box center [268, 153] width 360 height 12
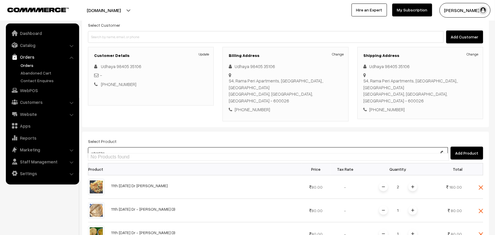
type input "wheat hal"
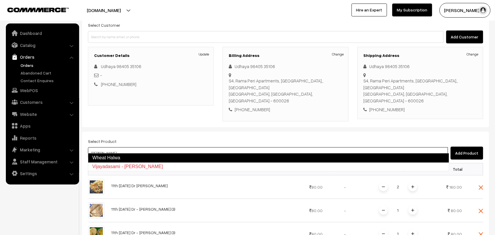
click at [132, 156] on link "Wheat Halwa" at bounding box center [268, 157] width 361 height 9
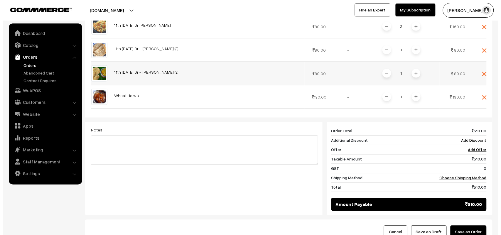
scroll to position [225, 0]
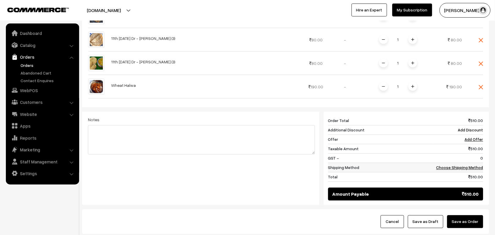
click at [468, 165] on link "Choose Shipping Method" at bounding box center [459, 167] width 47 height 5
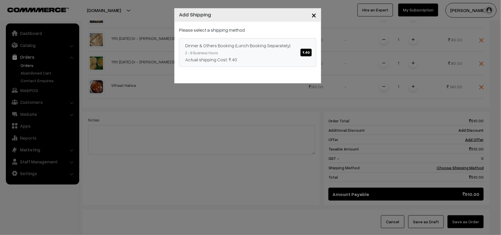
click at [272, 44] on div "Dinner & Others Booking (Lunch Booking Separately) ₹.40" at bounding box center [247, 45] width 125 height 7
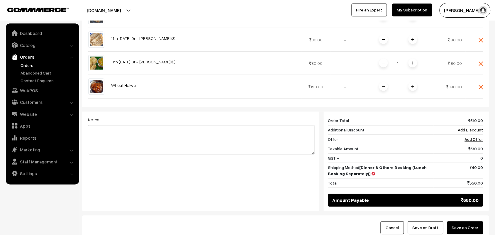
click at [459, 221] on button "Save as Order" at bounding box center [465, 227] width 36 height 13
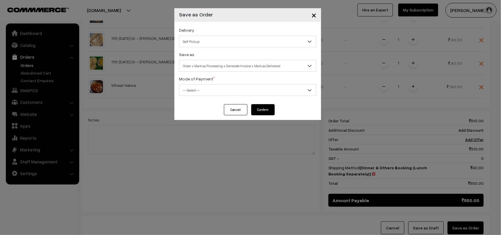
drag, startPoint x: 206, startPoint y: 40, endPoint x: 205, endPoint y: 44, distance: 4.3
click at [206, 40] on span "Self Pickup" at bounding box center [247, 41] width 137 height 10
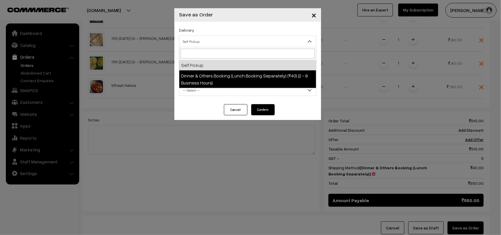
select select "DOB1"
select select "3"
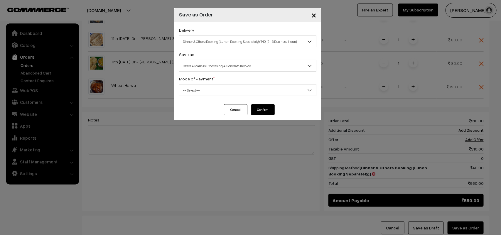
click at [216, 70] on span "Order + Mark as Processing + Generate Invoice" at bounding box center [247, 66] width 137 height 10
click at [195, 90] on span "-- Select --" at bounding box center [247, 90] width 137 height 10
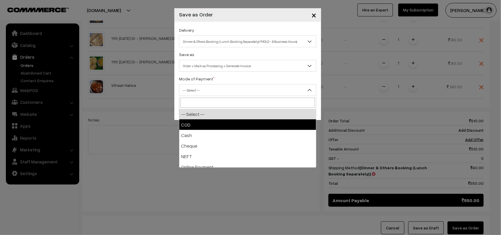
drag, startPoint x: 193, startPoint y: 123, endPoint x: 273, endPoint y: 127, distance: 80.7
select select "1"
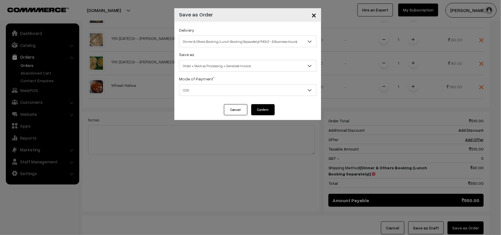
click at [267, 111] on button "Confirm" at bounding box center [262, 109] width 23 height 11
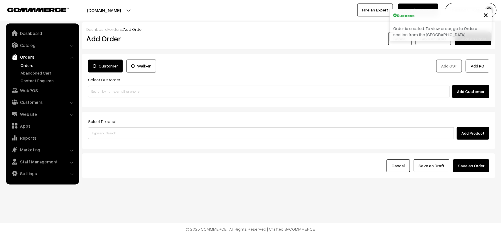
click at [30, 67] on link "Orders" at bounding box center [48, 65] width 58 height 6
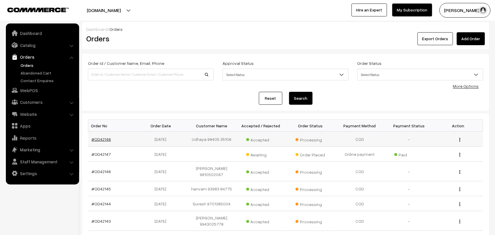
click at [103, 139] on link "#OD42148" at bounding box center [101, 139] width 19 height 5
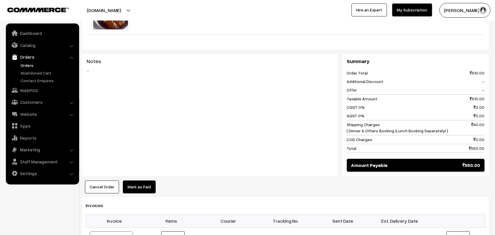
scroll to position [477, 0]
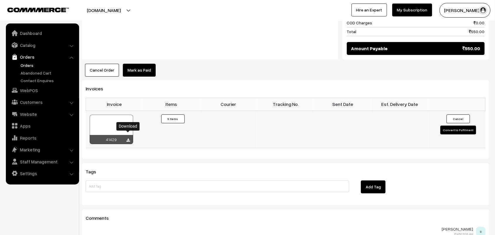
click at [127, 138] on icon at bounding box center [129, 140] width 4 height 4
click at [27, 65] on link "Orders" at bounding box center [48, 65] width 58 height 6
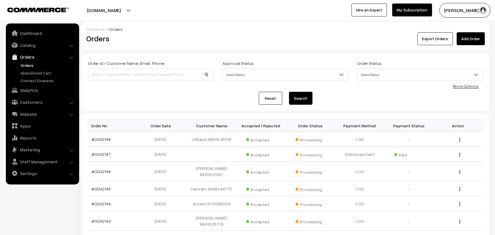
click at [33, 67] on link "Orders" at bounding box center [48, 65] width 58 height 6
